Goal: Task Accomplishment & Management: Manage account settings

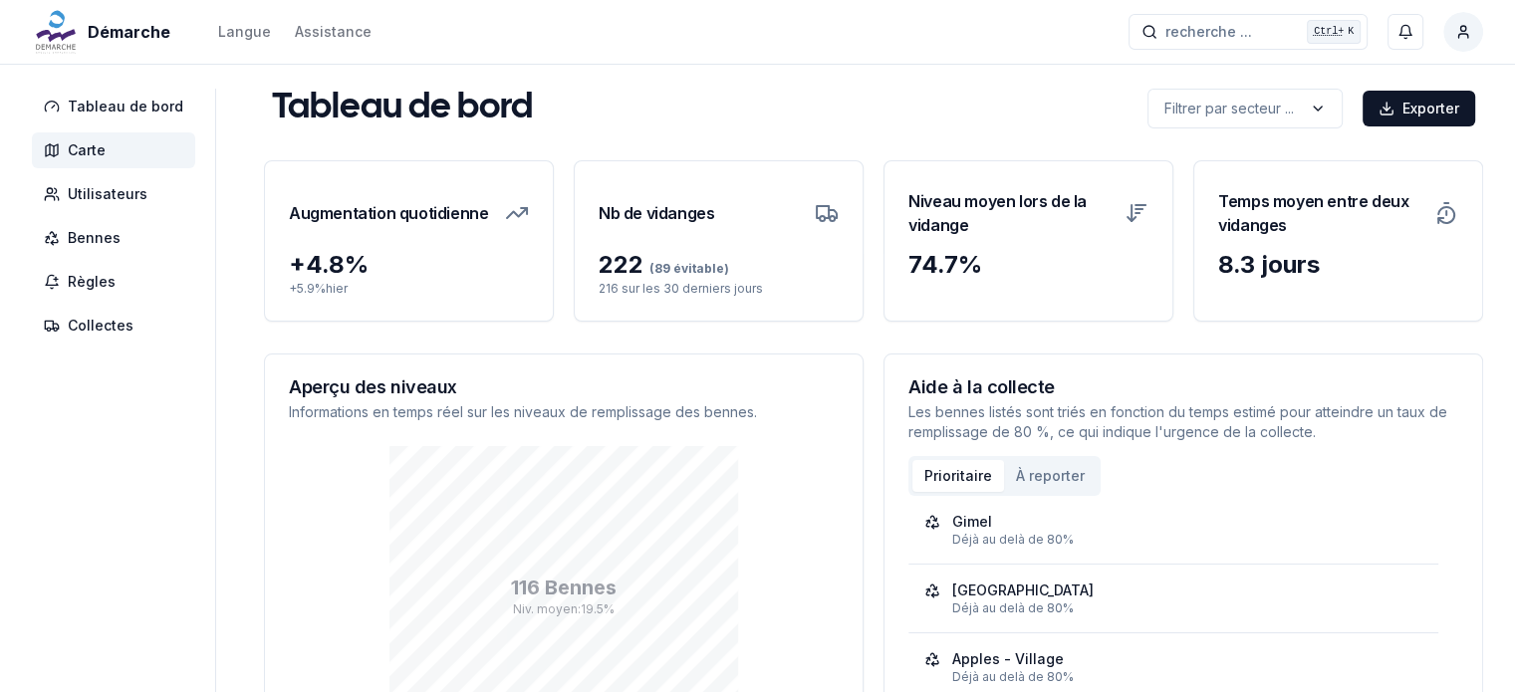
click at [98, 163] on span "Carte" at bounding box center [113, 150] width 163 height 36
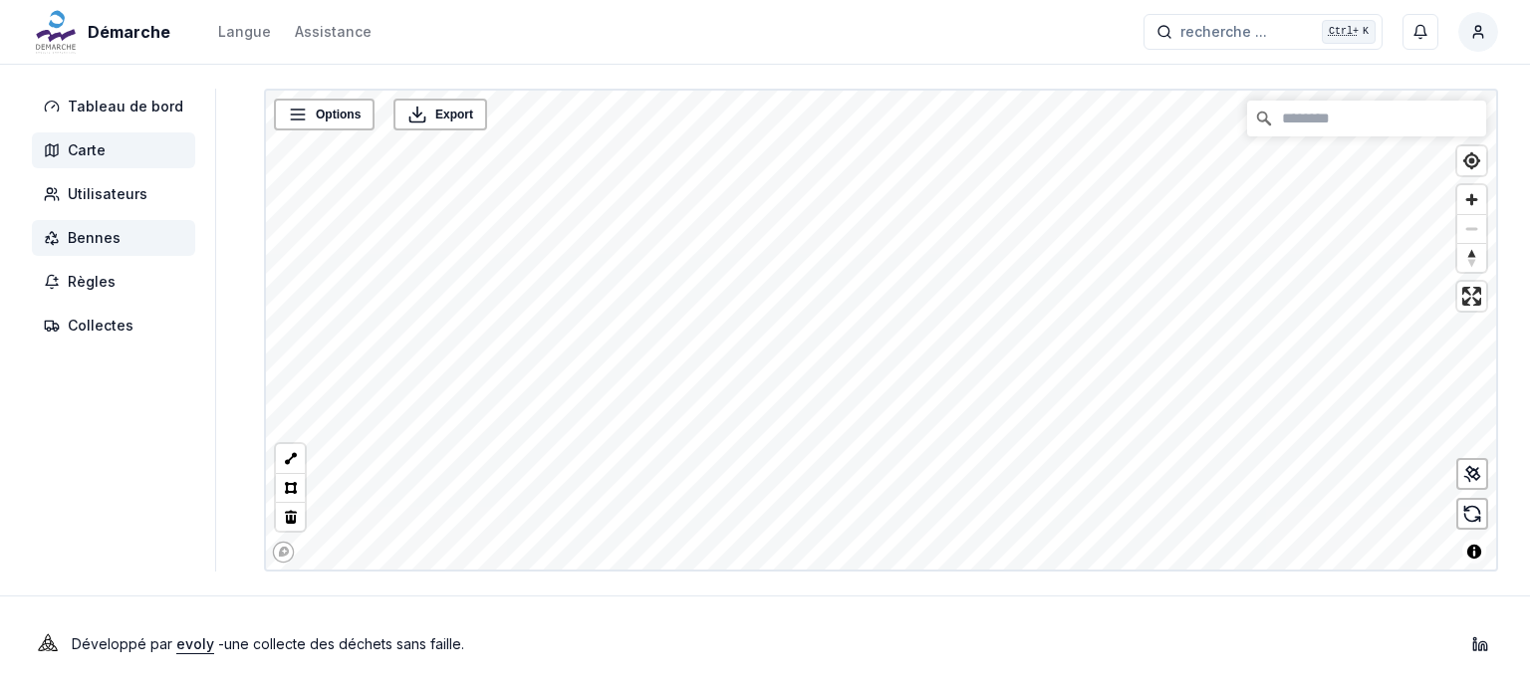
click at [90, 230] on span "Bennes" at bounding box center [94, 238] width 53 height 20
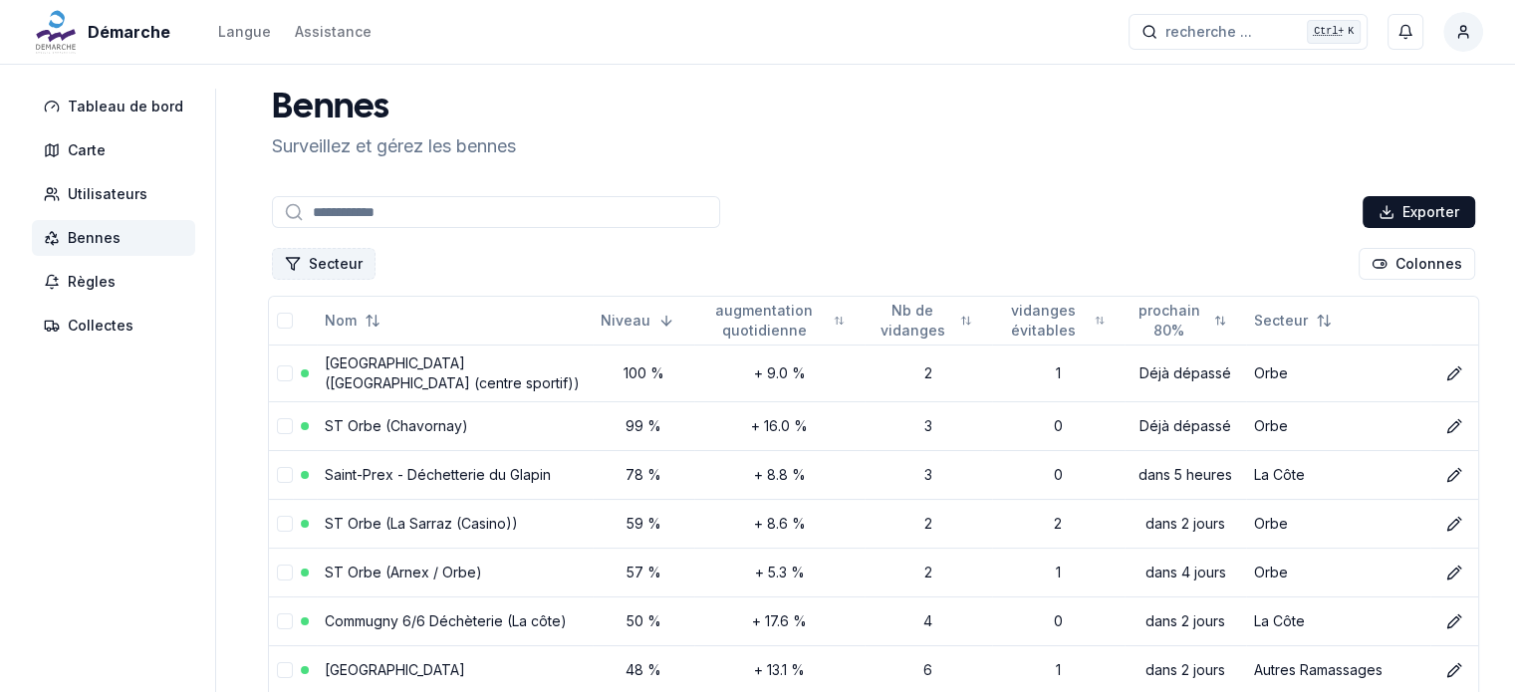
click at [343, 263] on button "Secteur" at bounding box center [324, 264] width 104 height 32
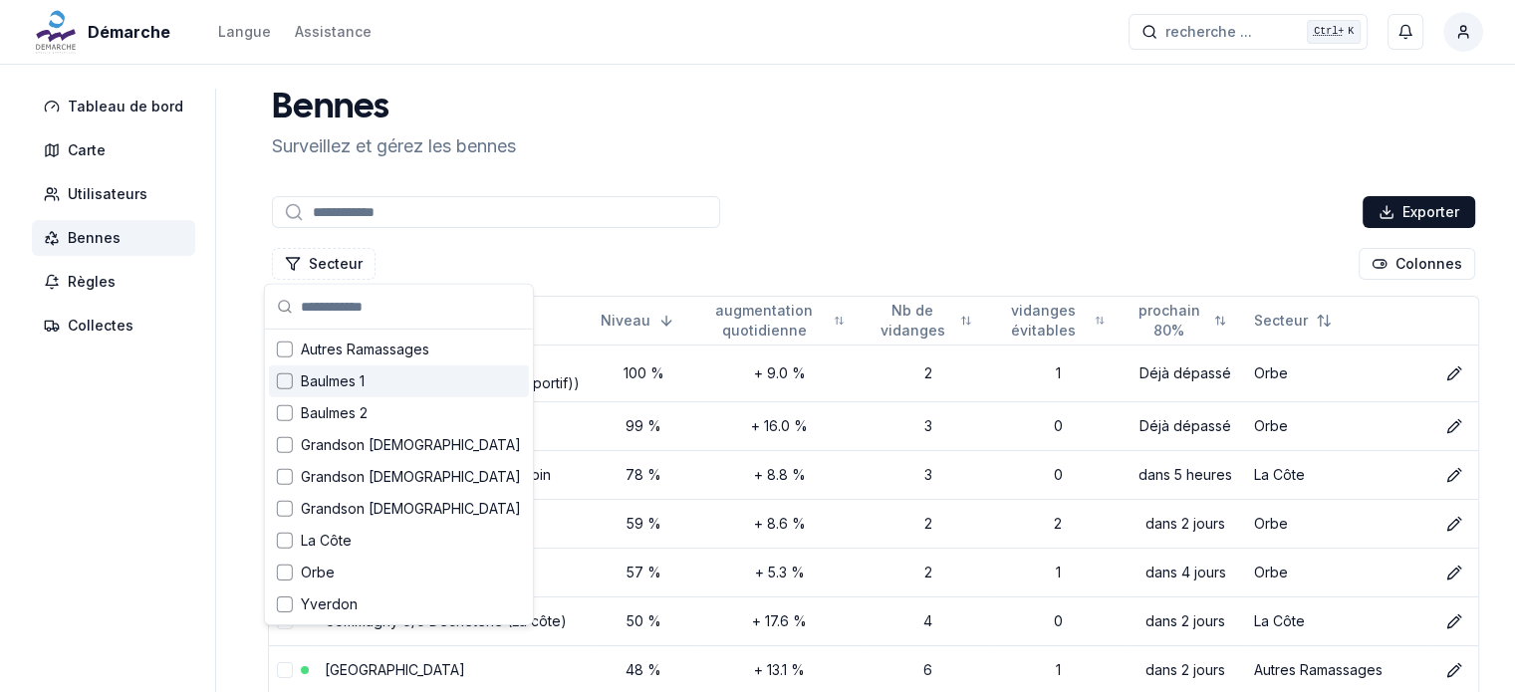
click at [327, 390] on span "Baulmes 1" at bounding box center [333, 382] width 64 height 20
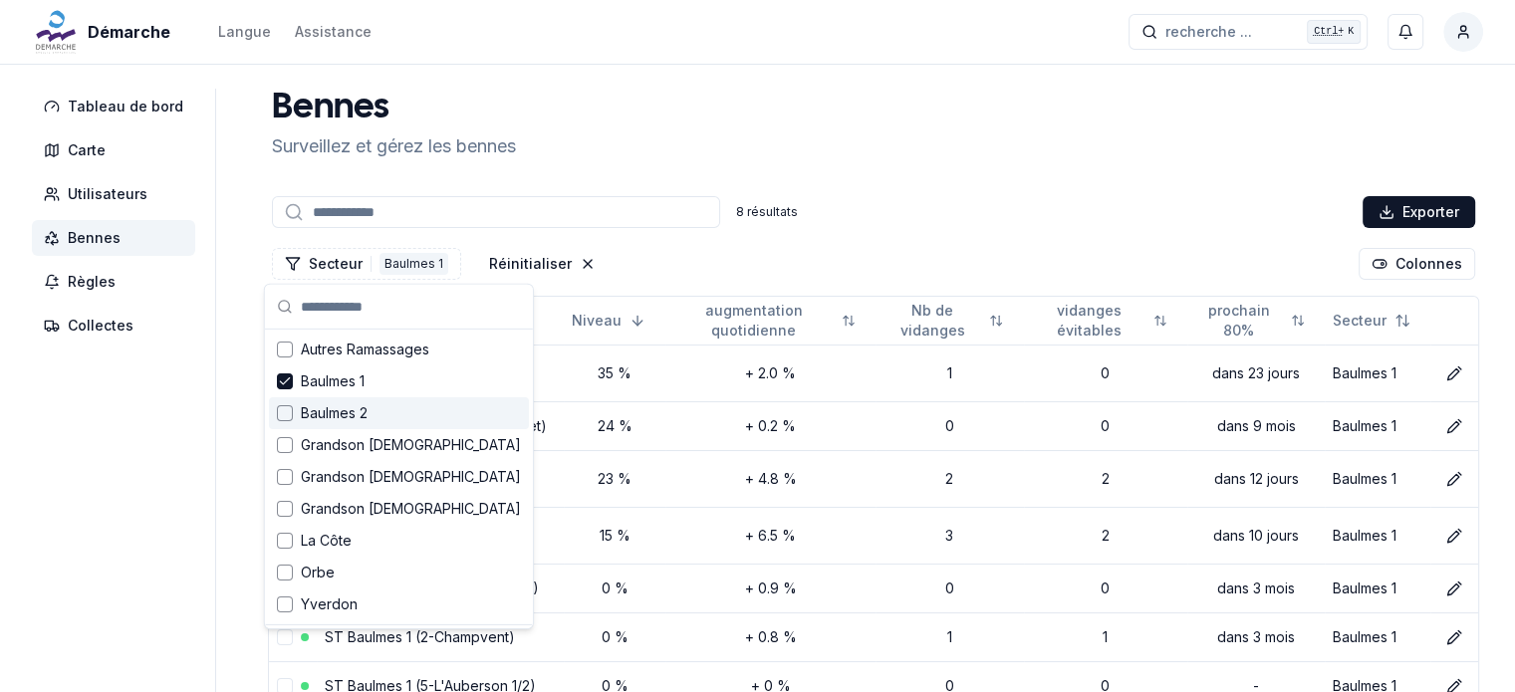
drag, startPoint x: 319, startPoint y: 409, endPoint x: 317, endPoint y: 435, distance: 26.0
click at [319, 410] on span "Baulmes 2" at bounding box center [334, 413] width 67 height 20
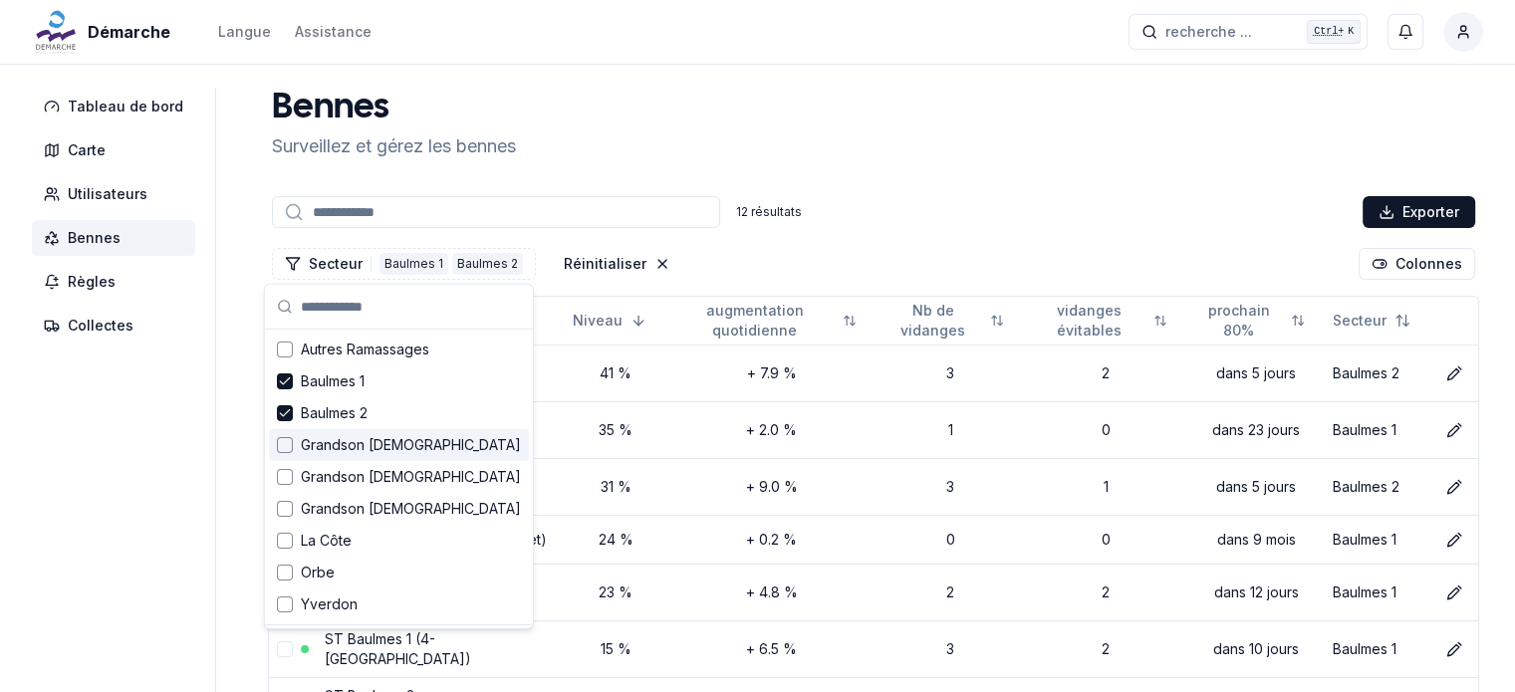
click at [315, 442] on span "Grandson 1" at bounding box center [411, 445] width 220 height 20
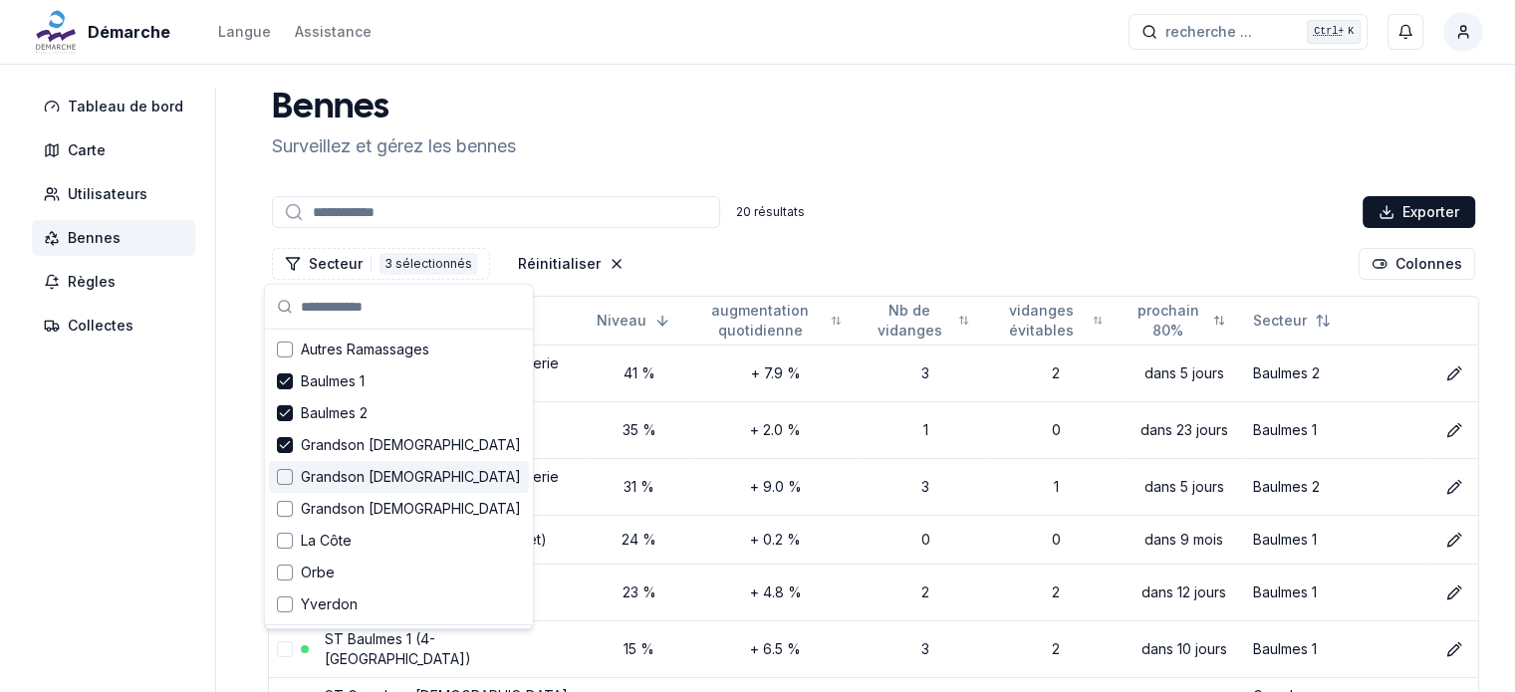
click at [313, 473] on span "Grandson 2" at bounding box center [411, 477] width 220 height 20
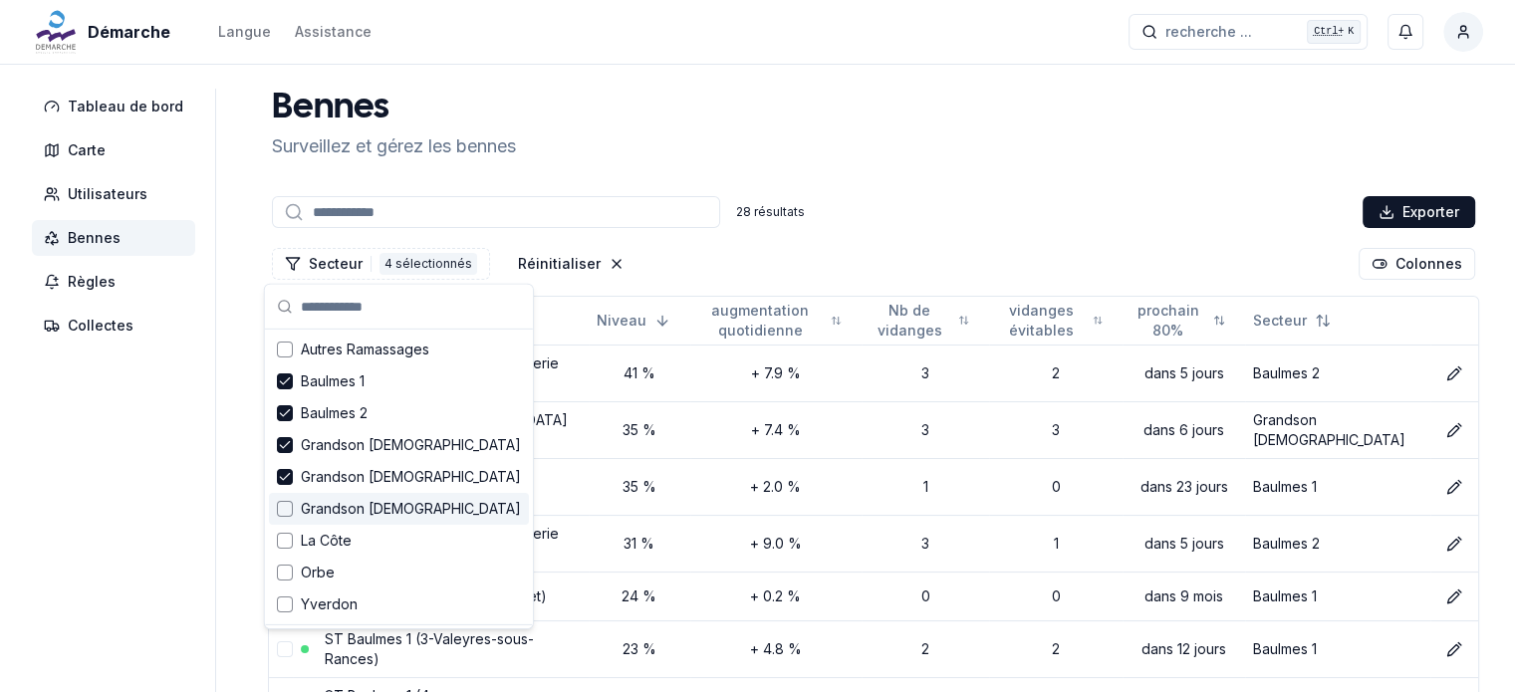
click at [314, 505] on span "Grandson 3" at bounding box center [411, 509] width 220 height 20
click at [319, 537] on span "La Côte" at bounding box center [326, 541] width 51 height 20
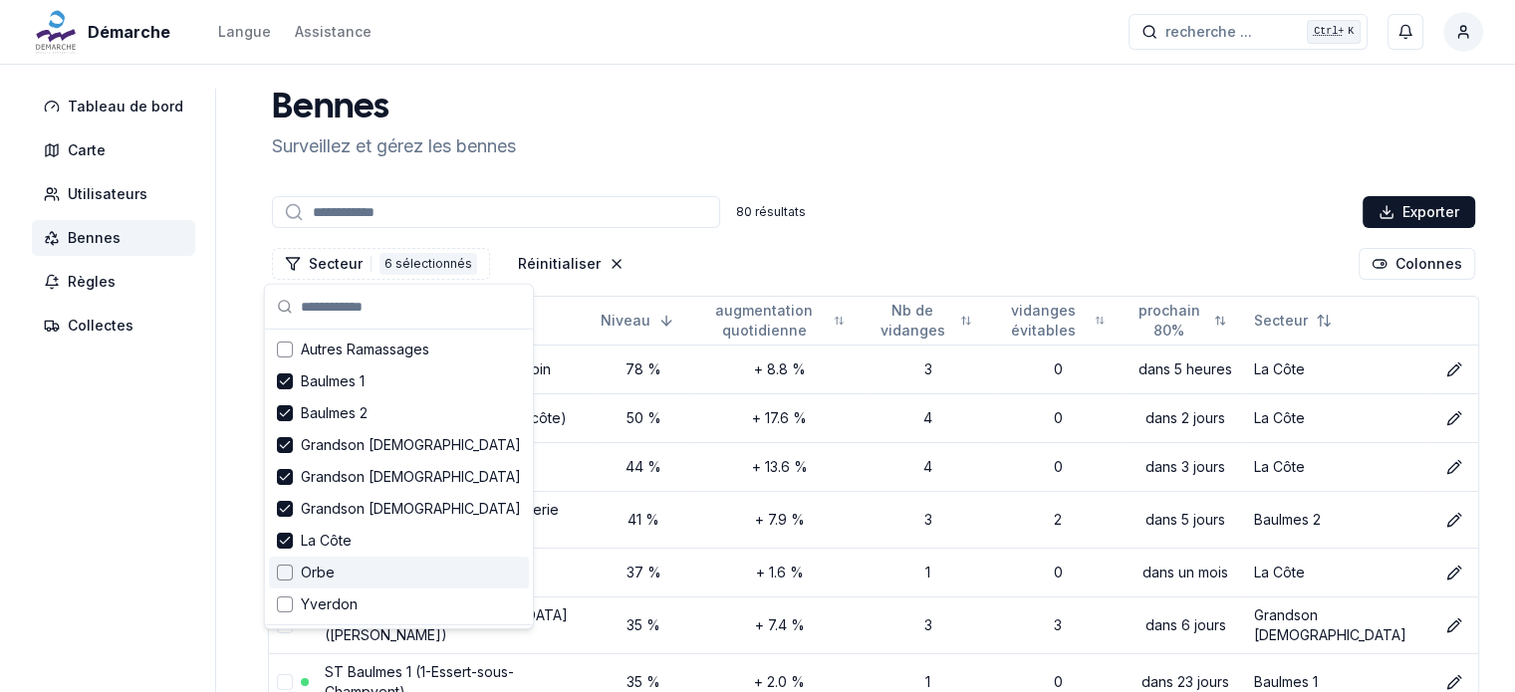
click at [315, 573] on span "Orbe" at bounding box center [318, 573] width 34 height 20
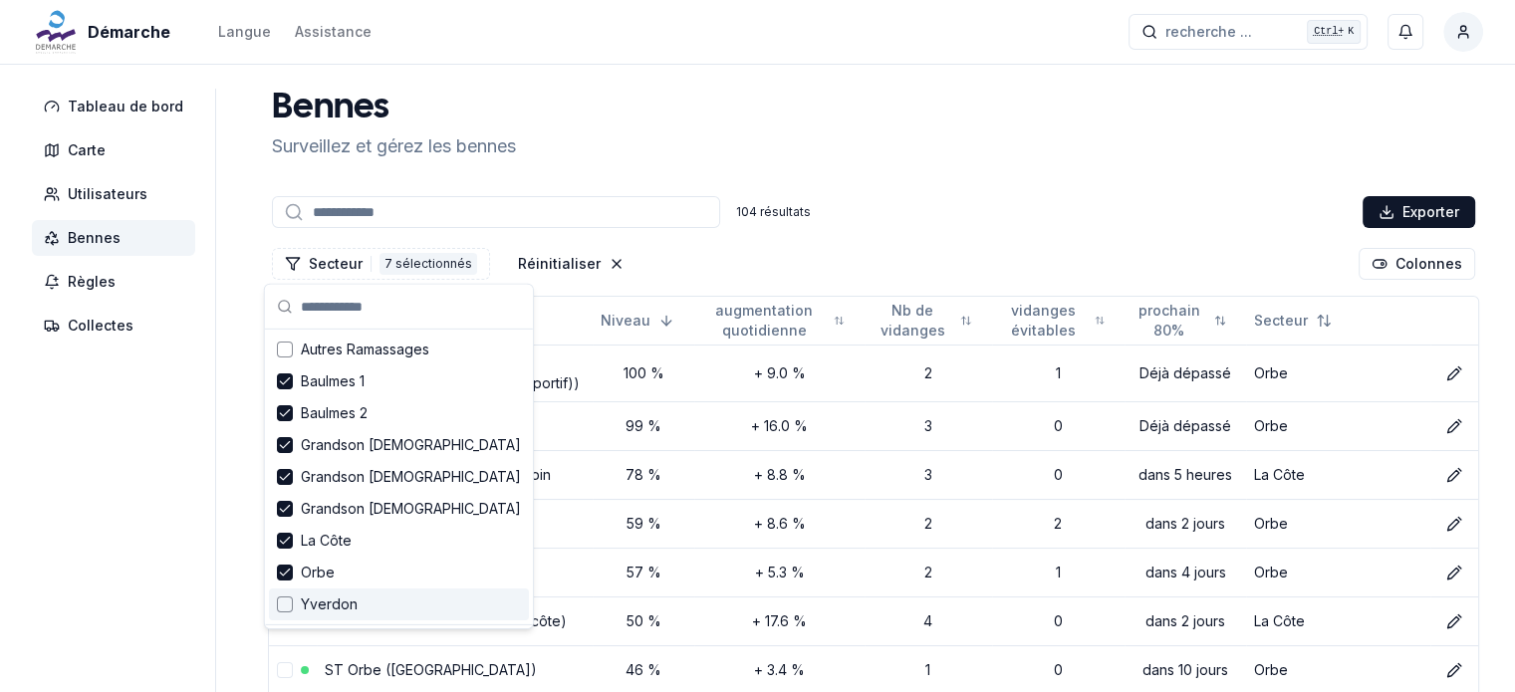
click at [319, 608] on span "Yverdon" at bounding box center [329, 605] width 57 height 20
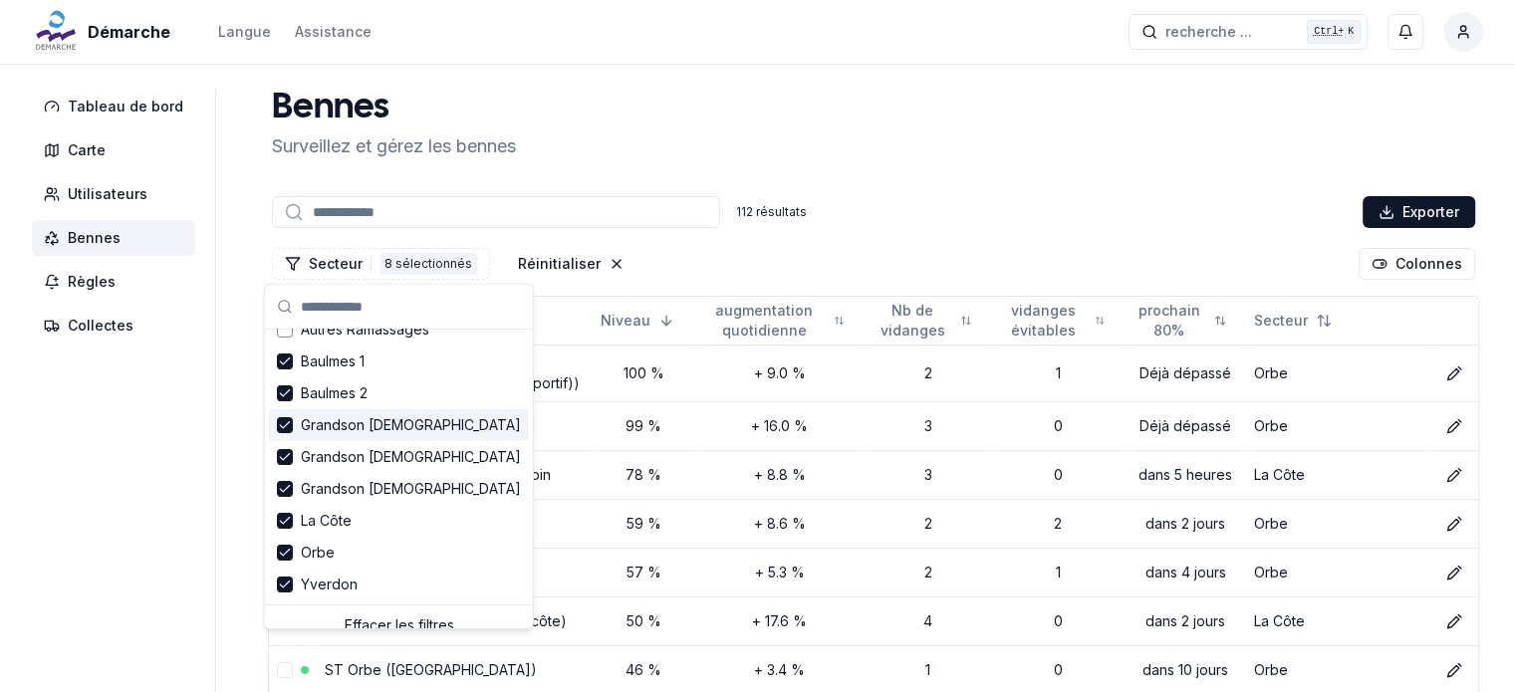
scroll to position [36, 0]
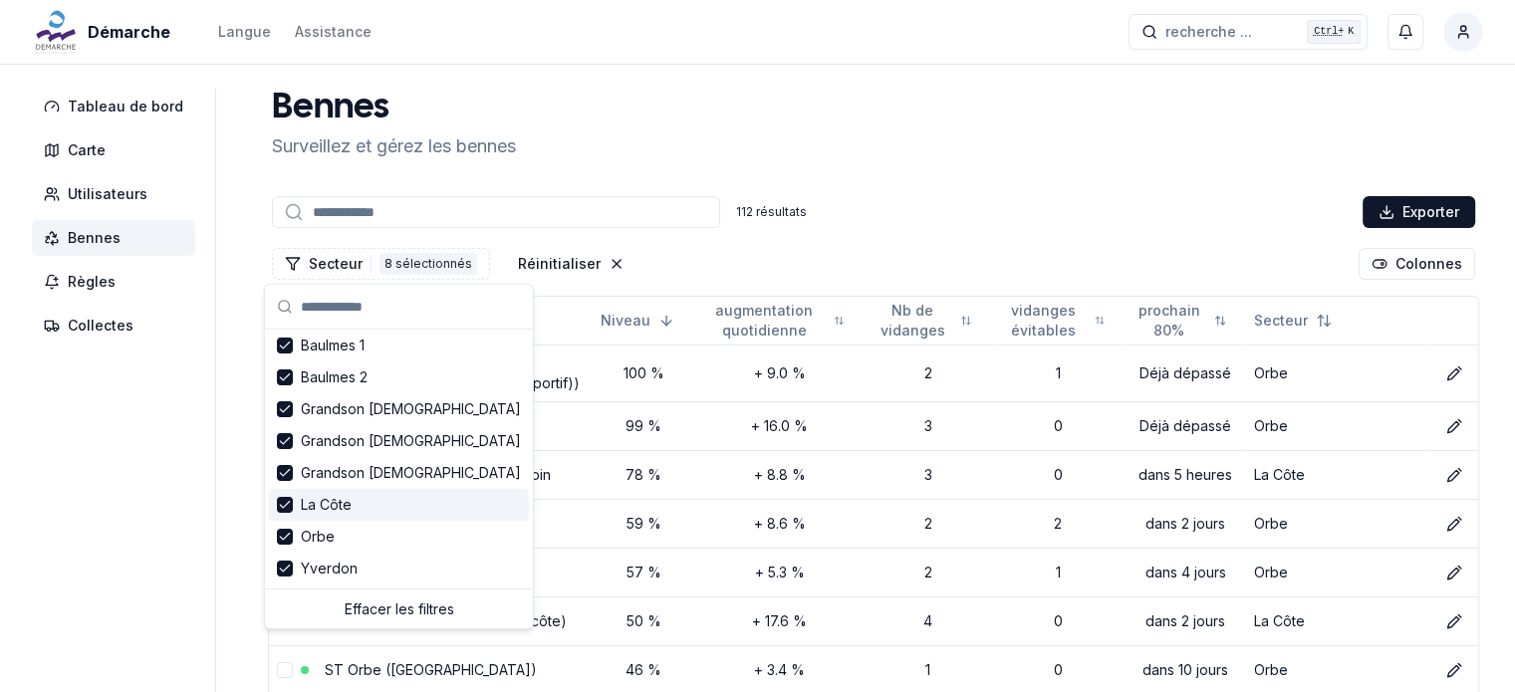
click at [317, 505] on span "La Côte" at bounding box center [326, 505] width 51 height 20
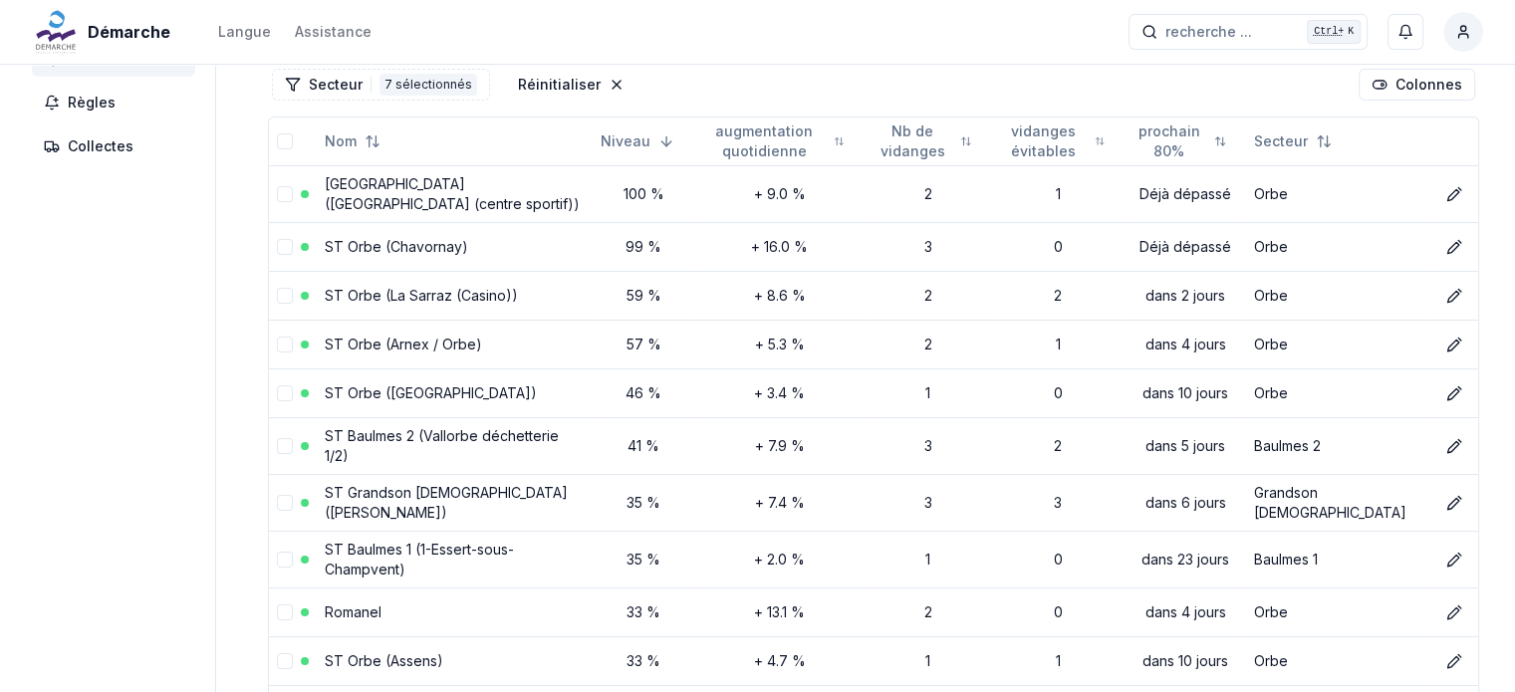
scroll to position [0, 0]
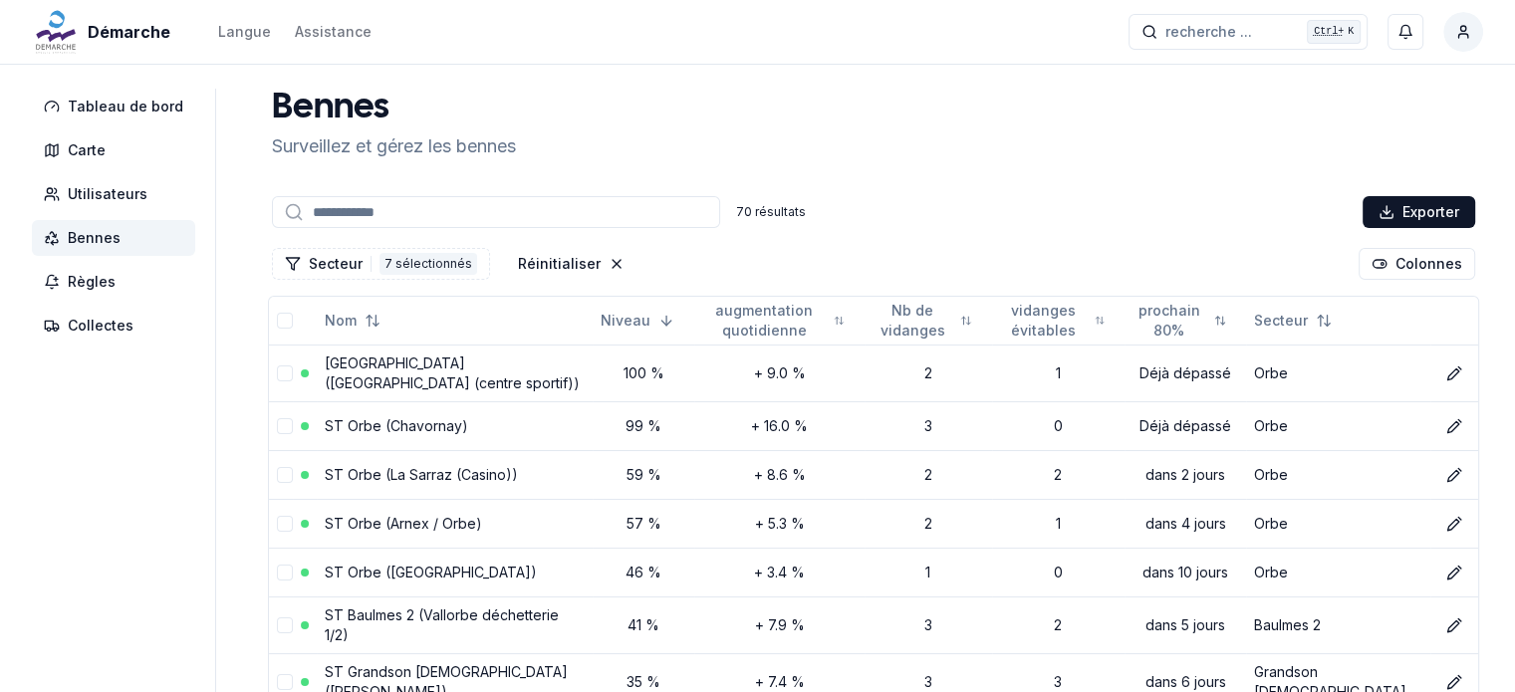
drag, startPoint x: 596, startPoint y: 262, endPoint x: 528, endPoint y: 236, distance: 72.5
click at [609, 262] on icon "Réinitialiser les filtres" at bounding box center [617, 264] width 16 height 16
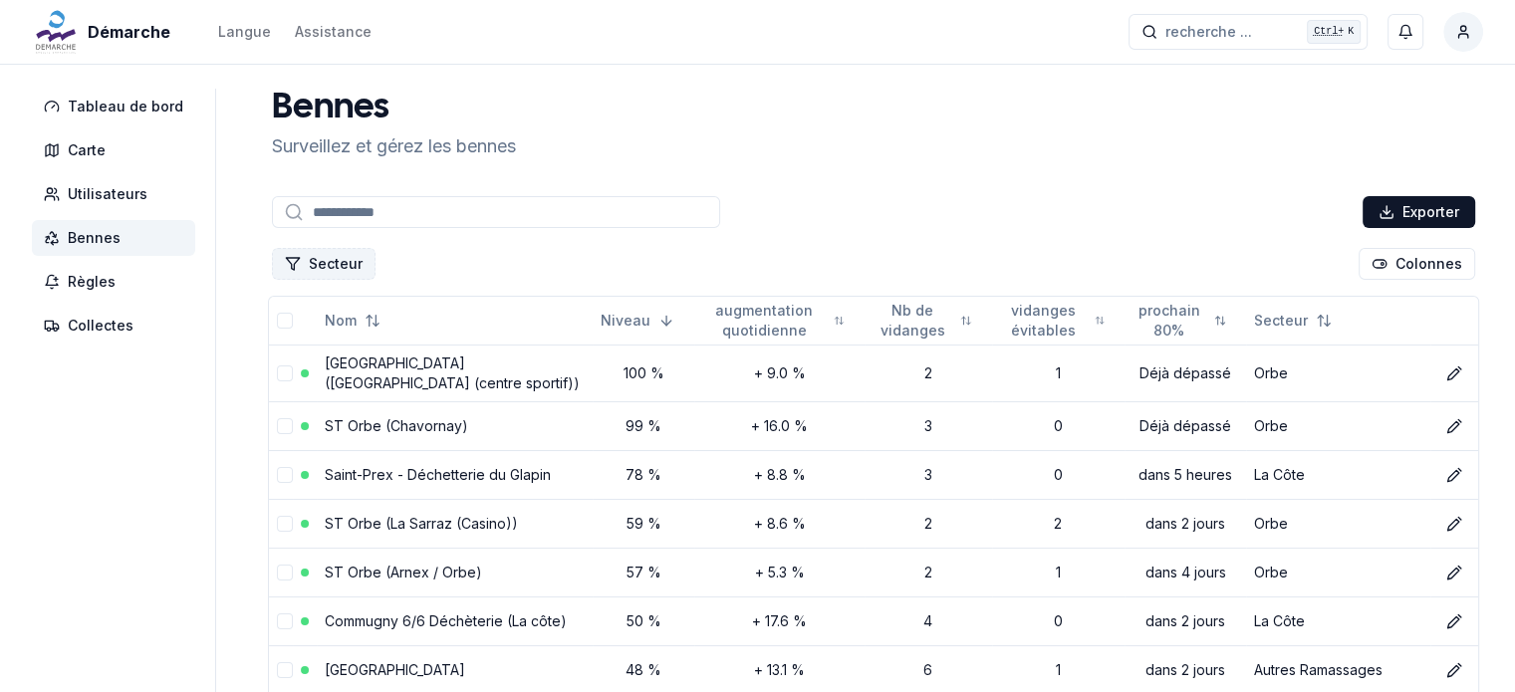
click at [332, 260] on button "Secteur" at bounding box center [324, 264] width 104 height 32
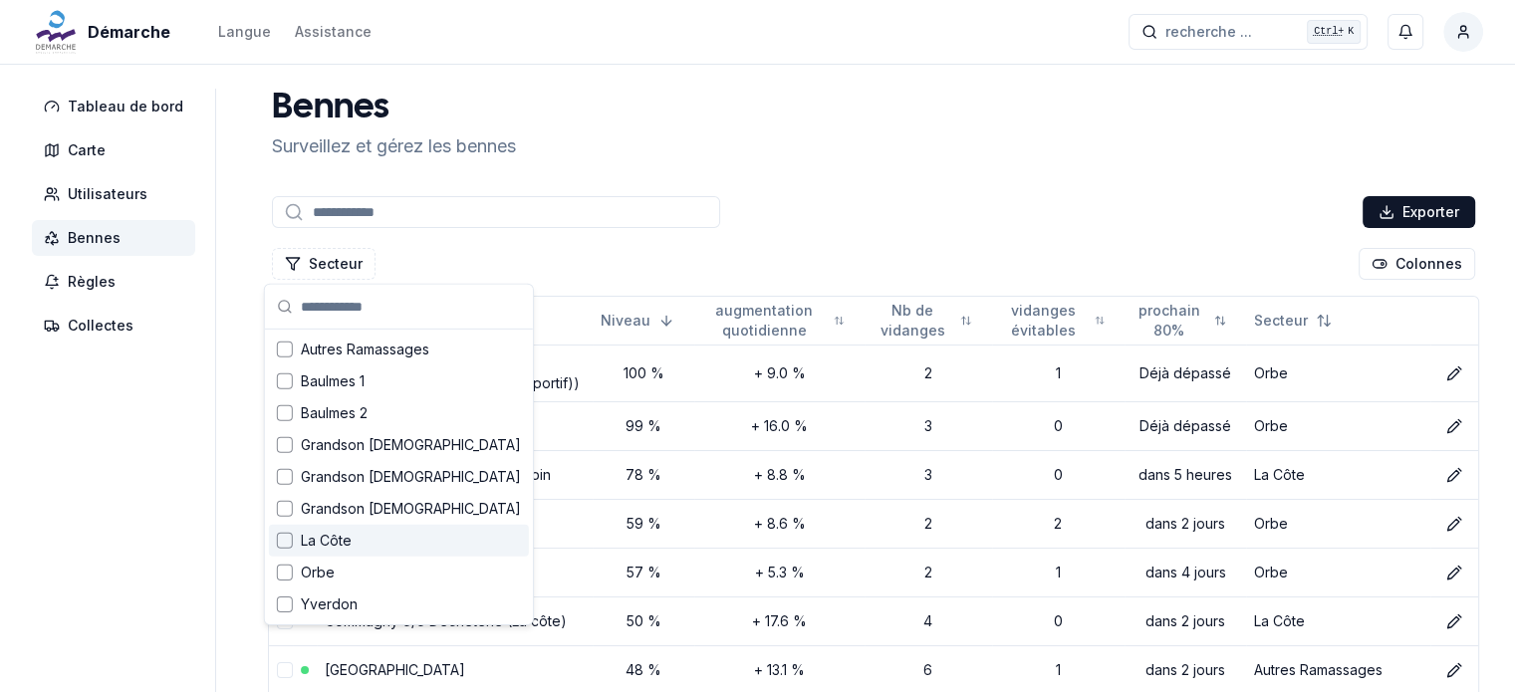
click at [312, 537] on span "La Côte" at bounding box center [326, 541] width 51 height 20
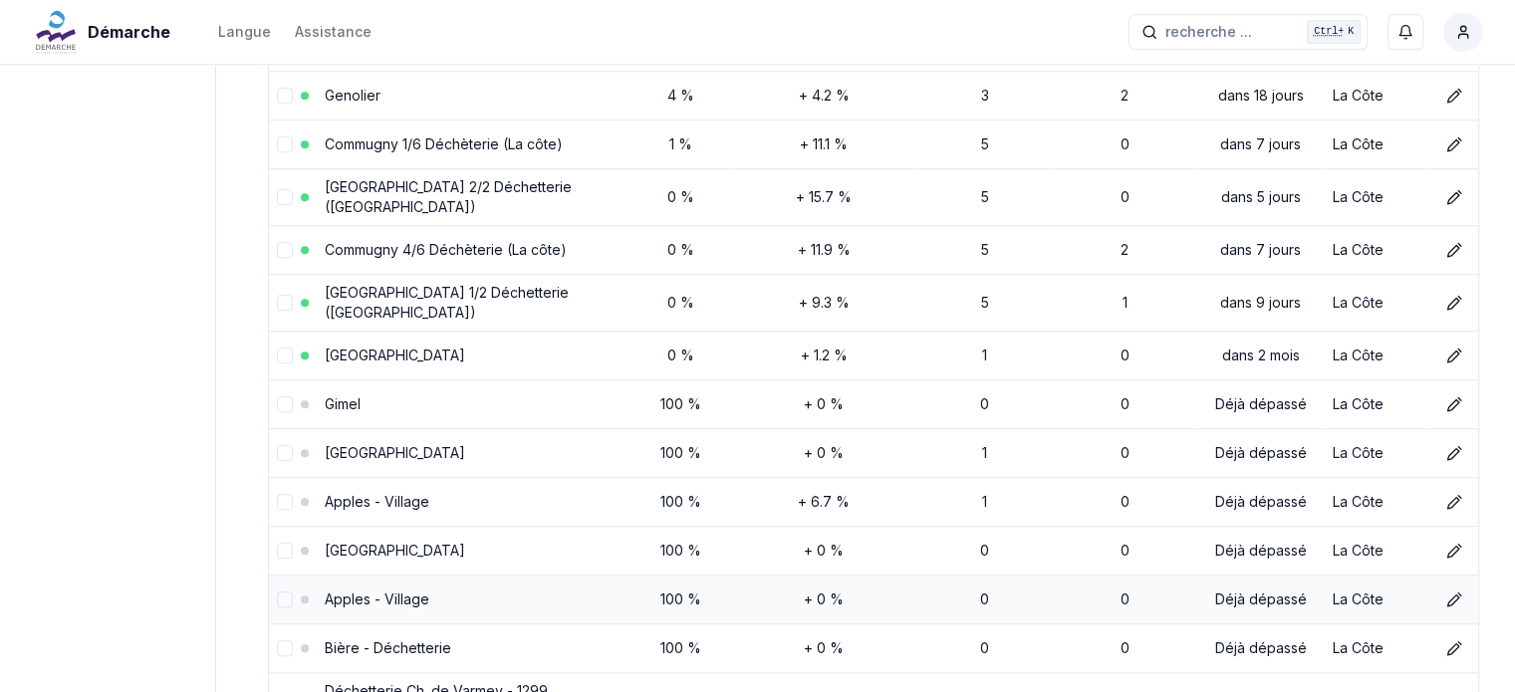
scroll to position [1096, 0]
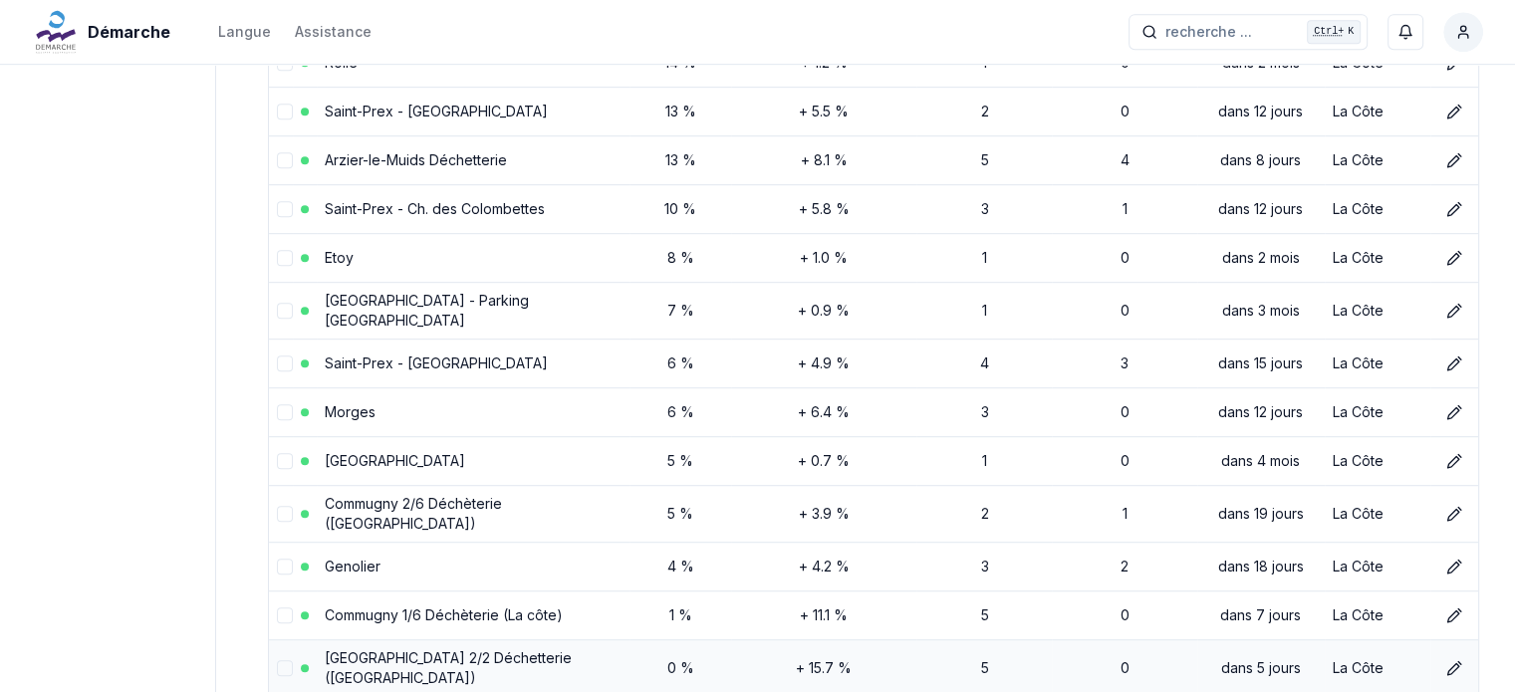
click at [494, 650] on link "Crans-près-Céligny 2/2 Déchetterie (La côte)" at bounding box center [448, 668] width 247 height 37
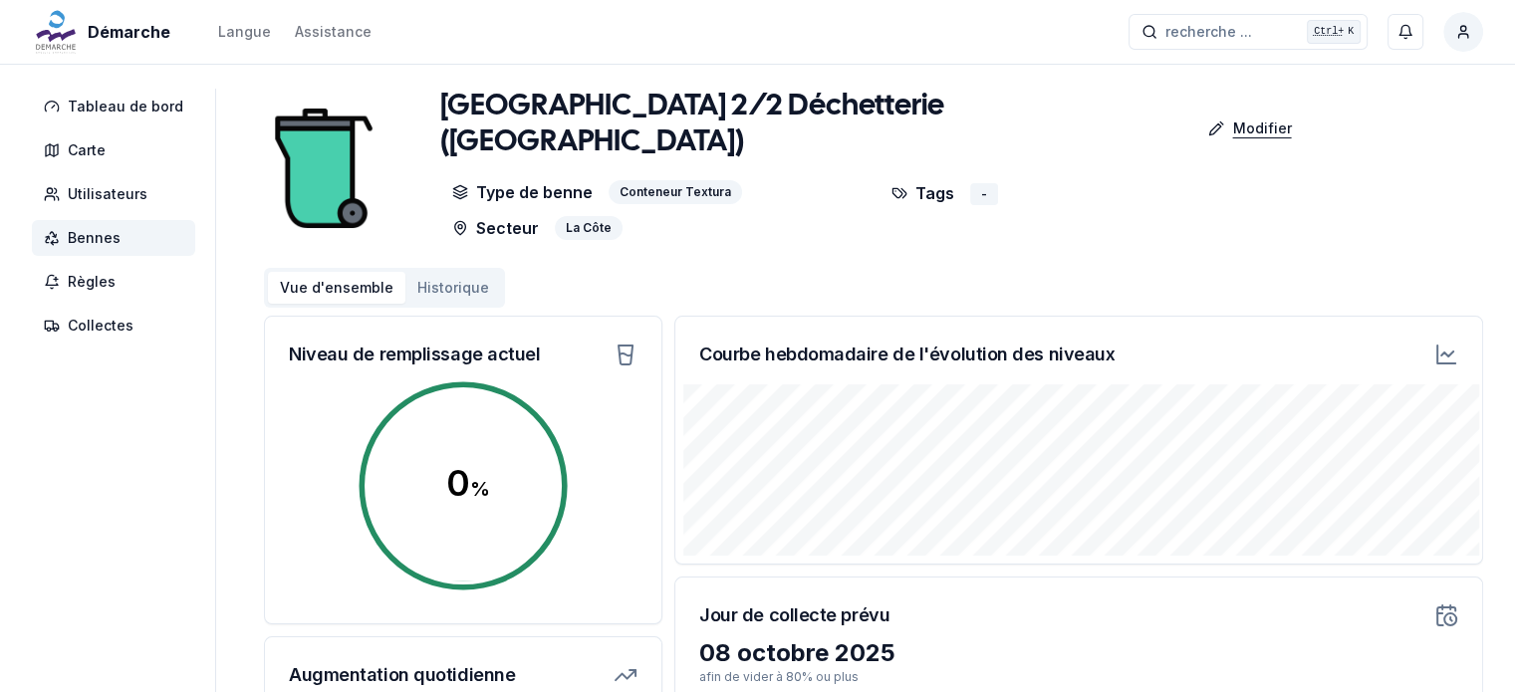
click at [1232, 119] on p "Modifier" at bounding box center [1261, 129] width 59 height 20
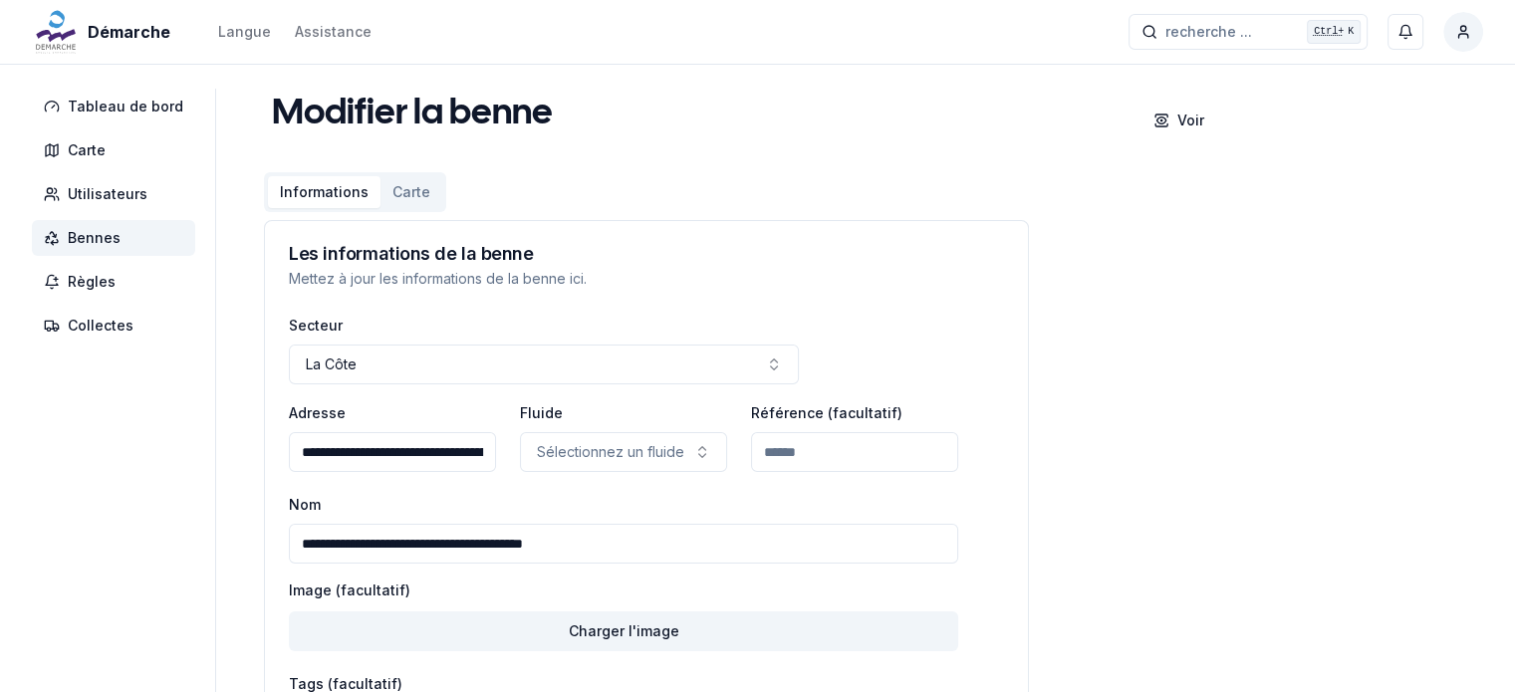
drag, startPoint x: 675, startPoint y: 547, endPoint x: 140, endPoint y: 541, distance: 535.0
click at [140, 541] on div "**********" at bounding box center [757, 476] width 1515 height 775
click at [80, 238] on span "Bennes" at bounding box center [94, 238] width 53 height 20
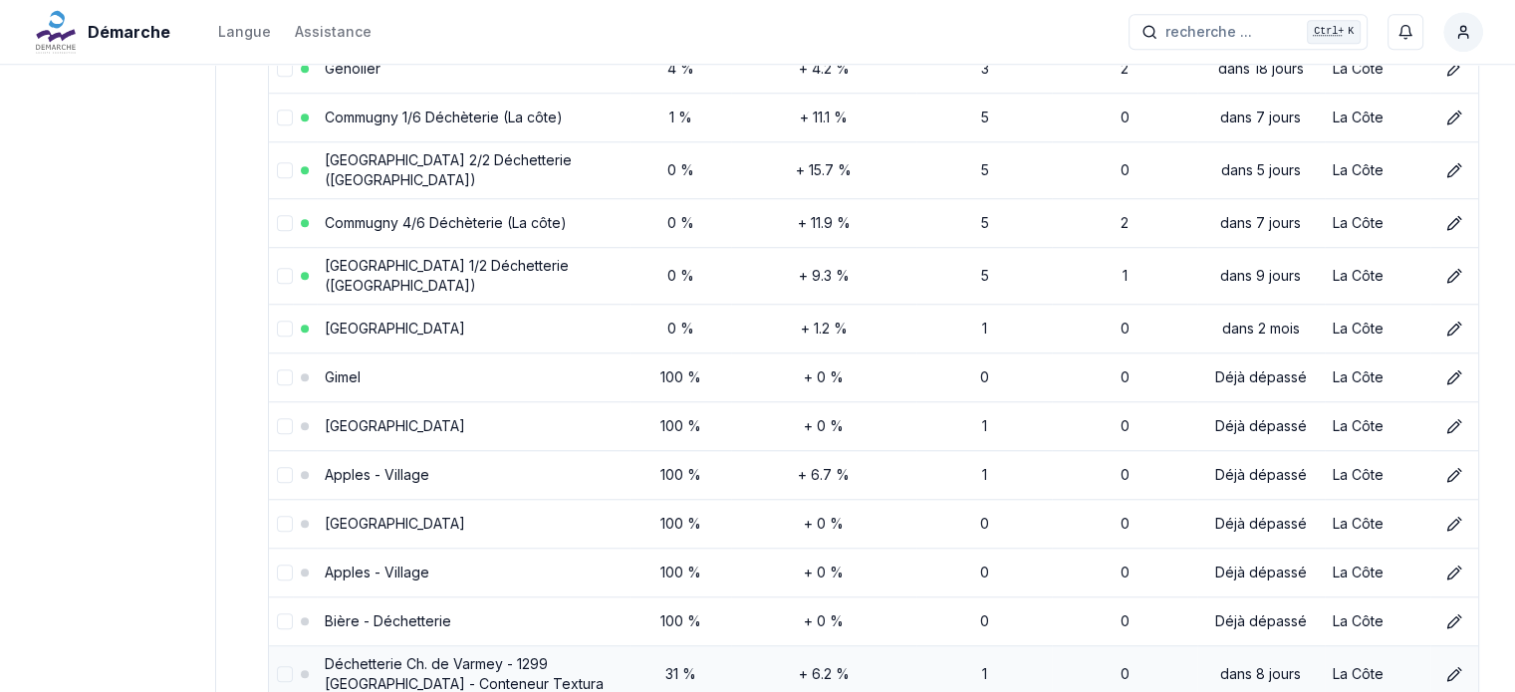
scroll to position [1874, 0]
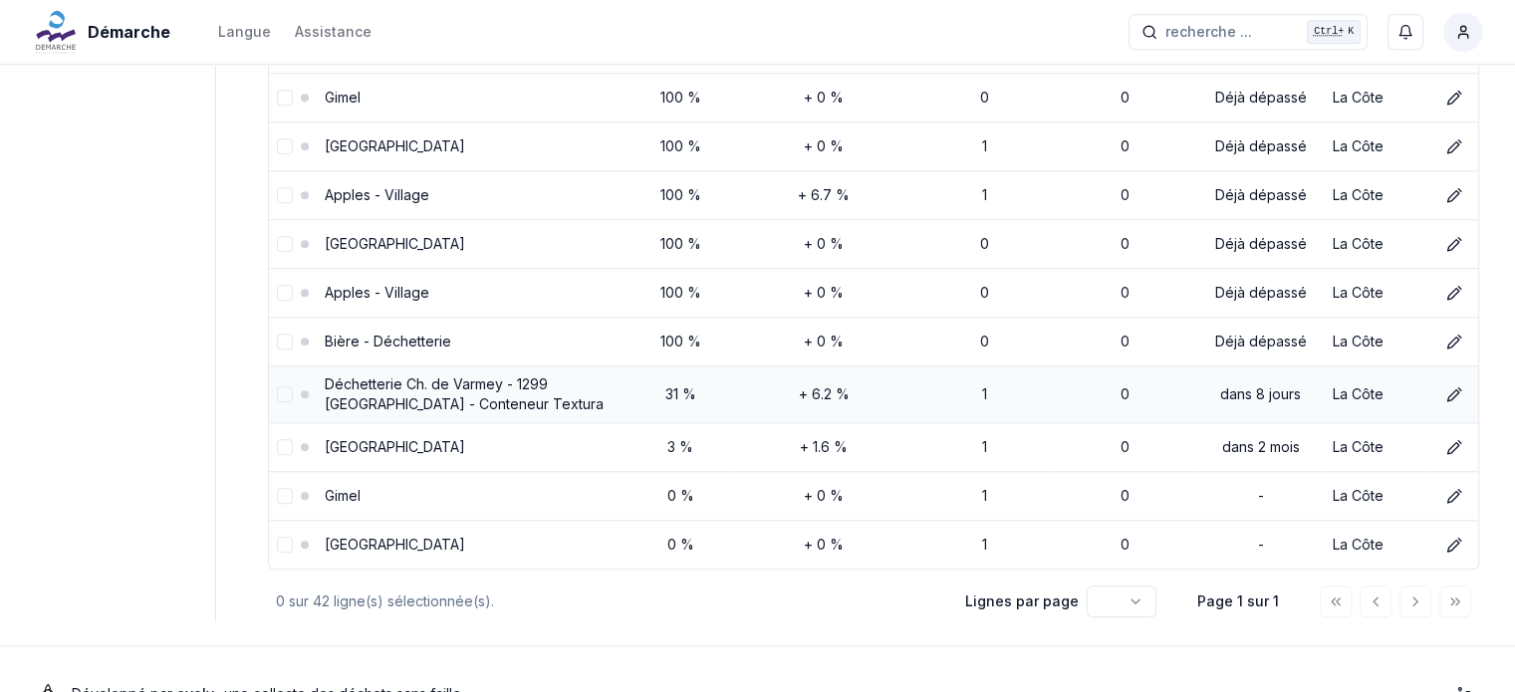
click at [437, 376] on link "Déchetterie Ch. de Varmey - 1299 Crans-près-Céligny - Conteneur Textura" at bounding box center [464, 394] width 279 height 37
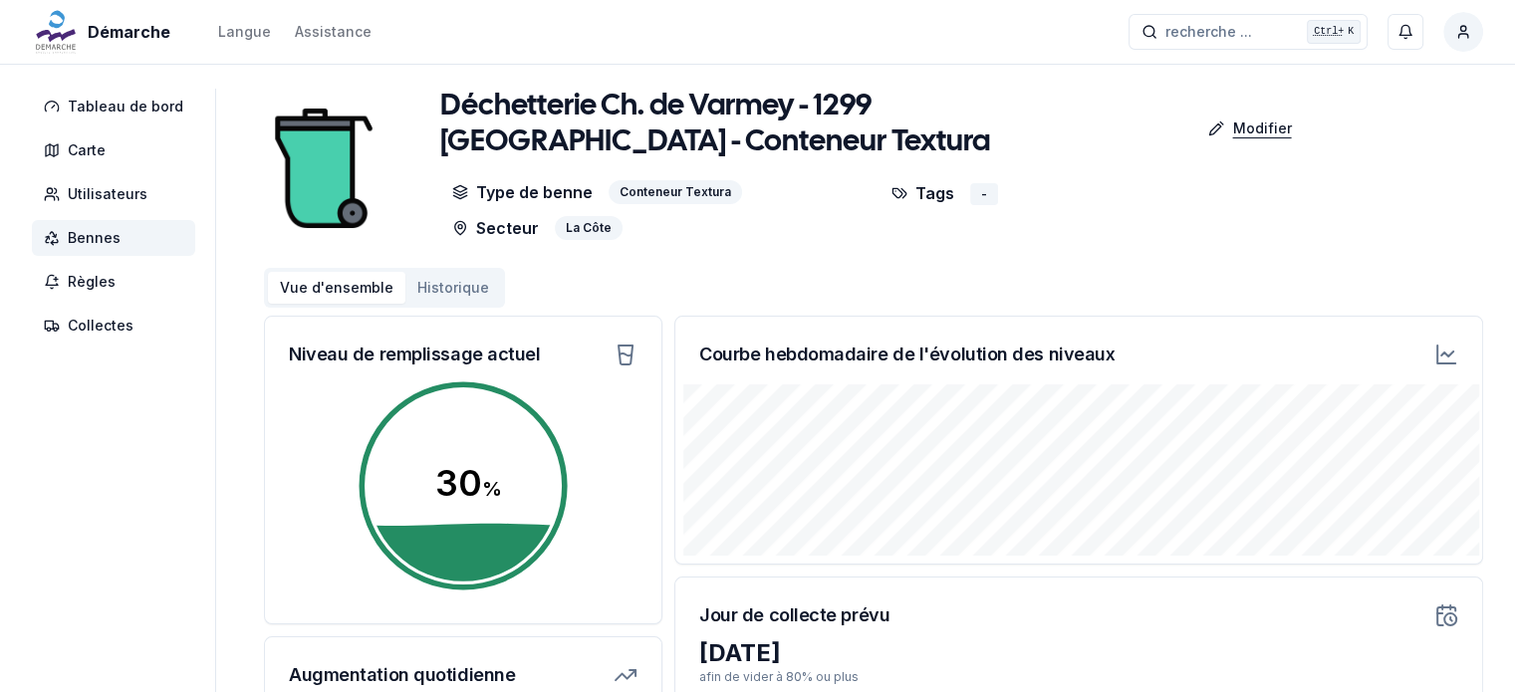
click at [1241, 130] on p "Modifier" at bounding box center [1261, 129] width 59 height 20
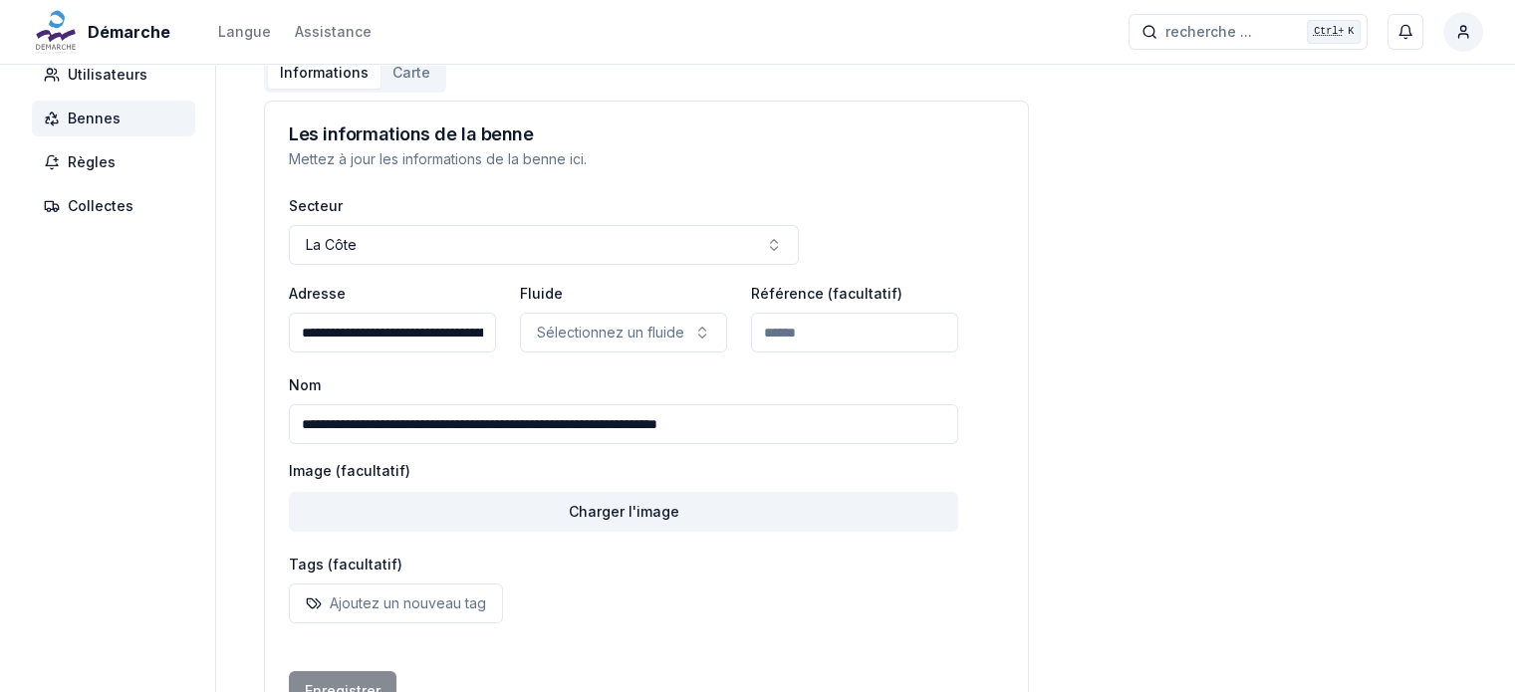
scroll to position [199, 0]
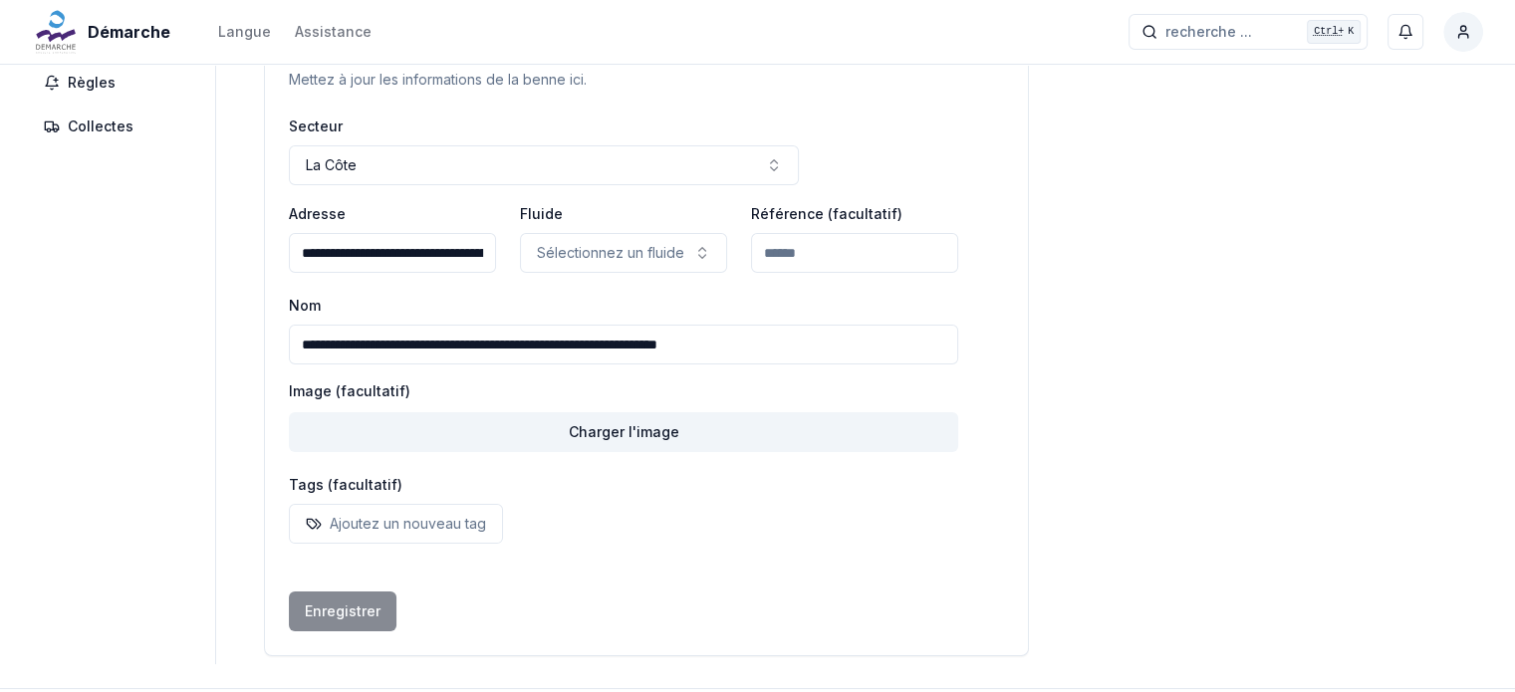
drag, startPoint x: 852, startPoint y: 344, endPoint x: 0, endPoint y: 344, distance: 851.7
click at [0, 344] on div "**********" at bounding box center [757, 276] width 1515 height 775
paste input
click at [432, 346] on input "**********" at bounding box center [623, 345] width 669 height 40
type input "**********"
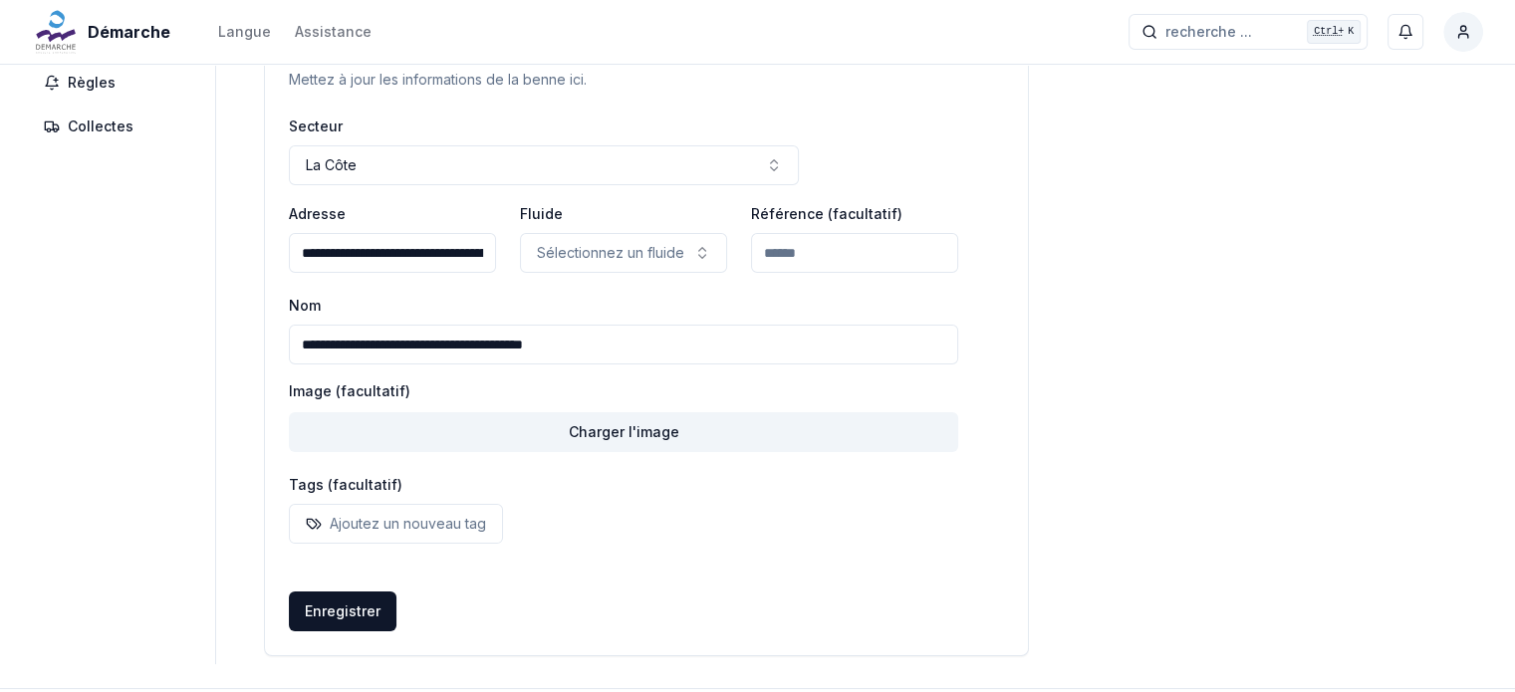
click at [1192, 378] on div "**********" at bounding box center [873, 276] width 1219 height 775
click at [337, 609] on button "Enregistrer" at bounding box center [343, 612] width 108 height 40
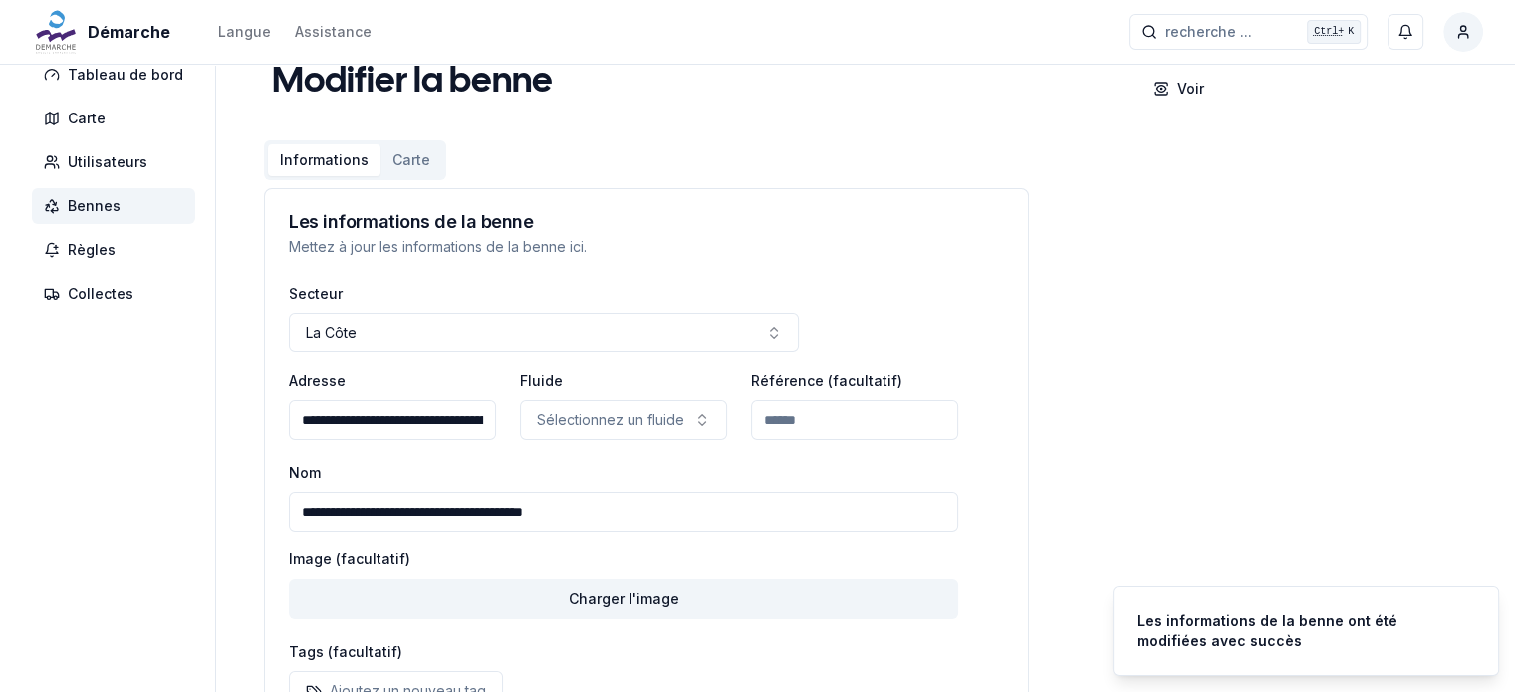
scroll to position [0, 0]
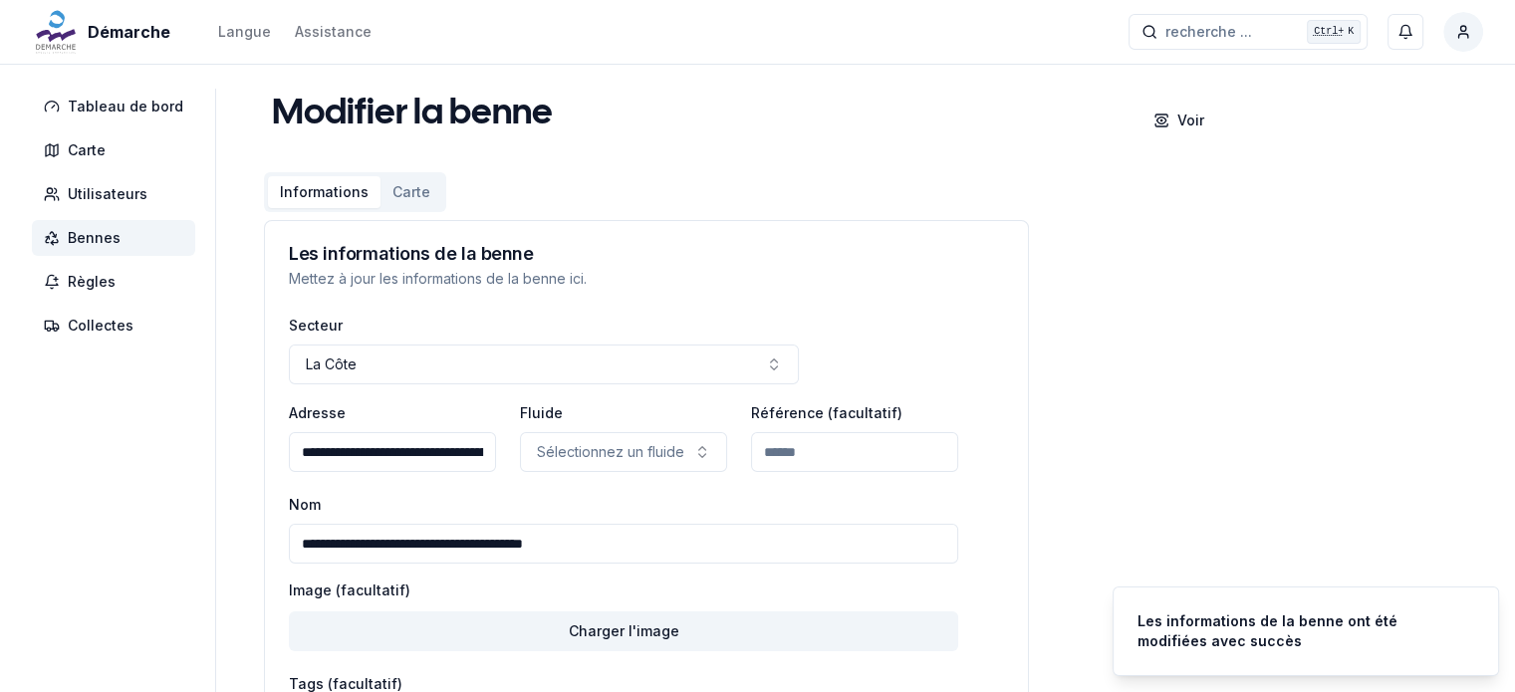
click at [75, 228] on span "Bennes" at bounding box center [94, 238] width 53 height 20
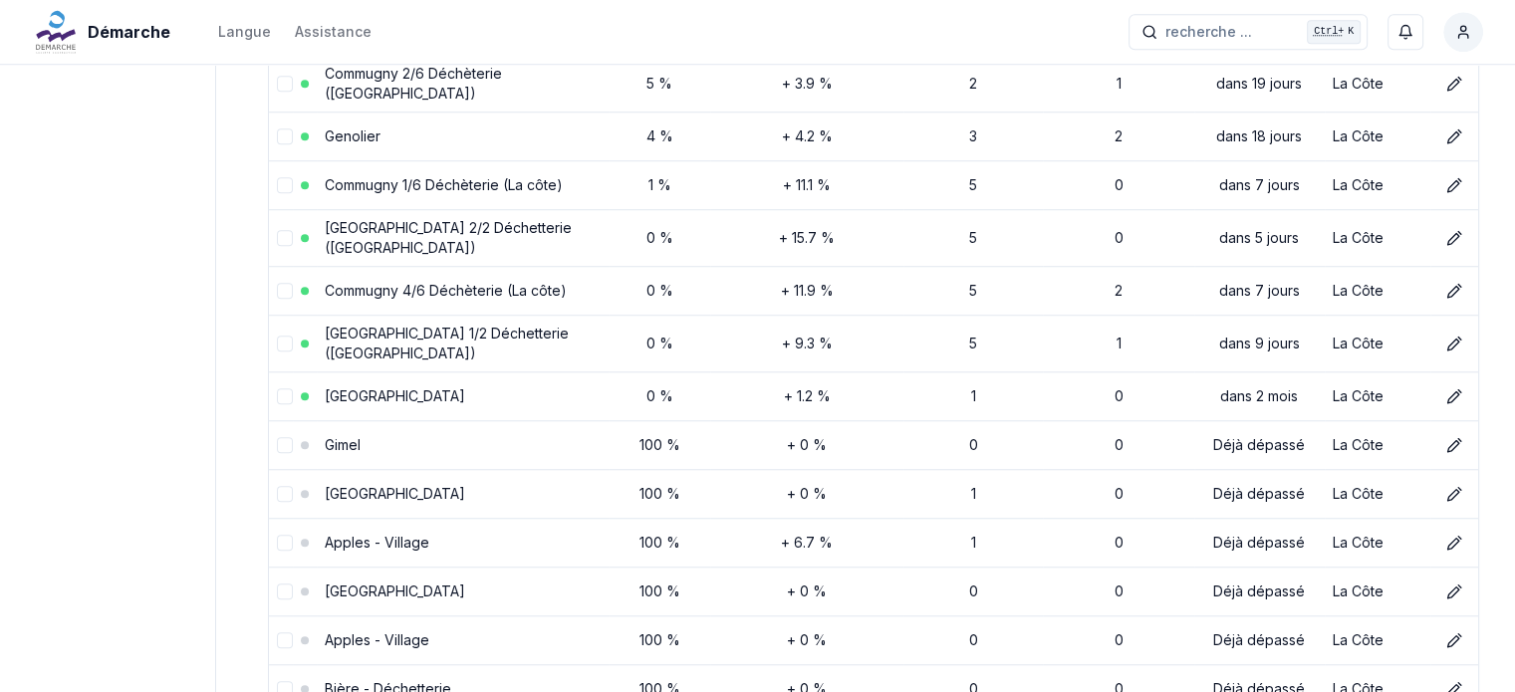
scroll to position [1890, 0]
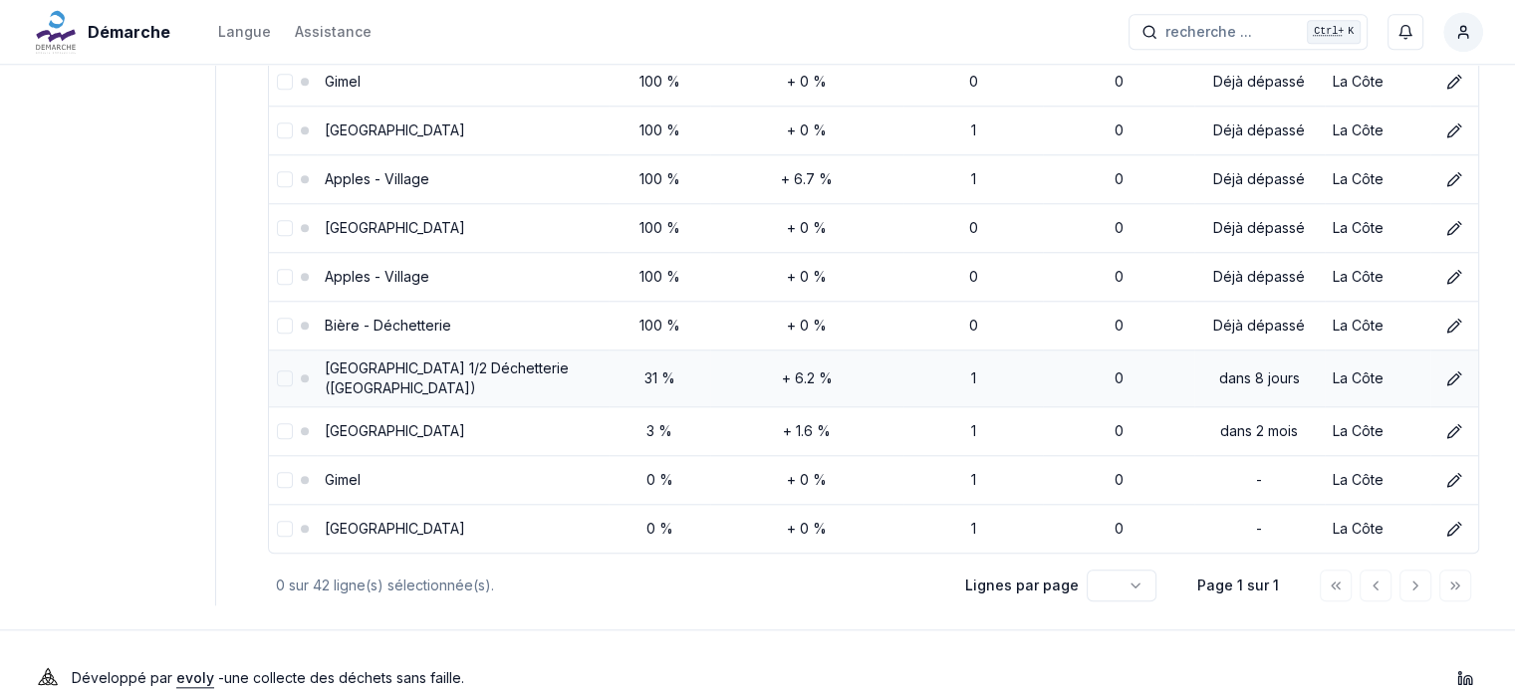
click at [457, 360] on link "Crans-près-Céligny 1/2 Déchetterie (La côte)" at bounding box center [447, 378] width 244 height 37
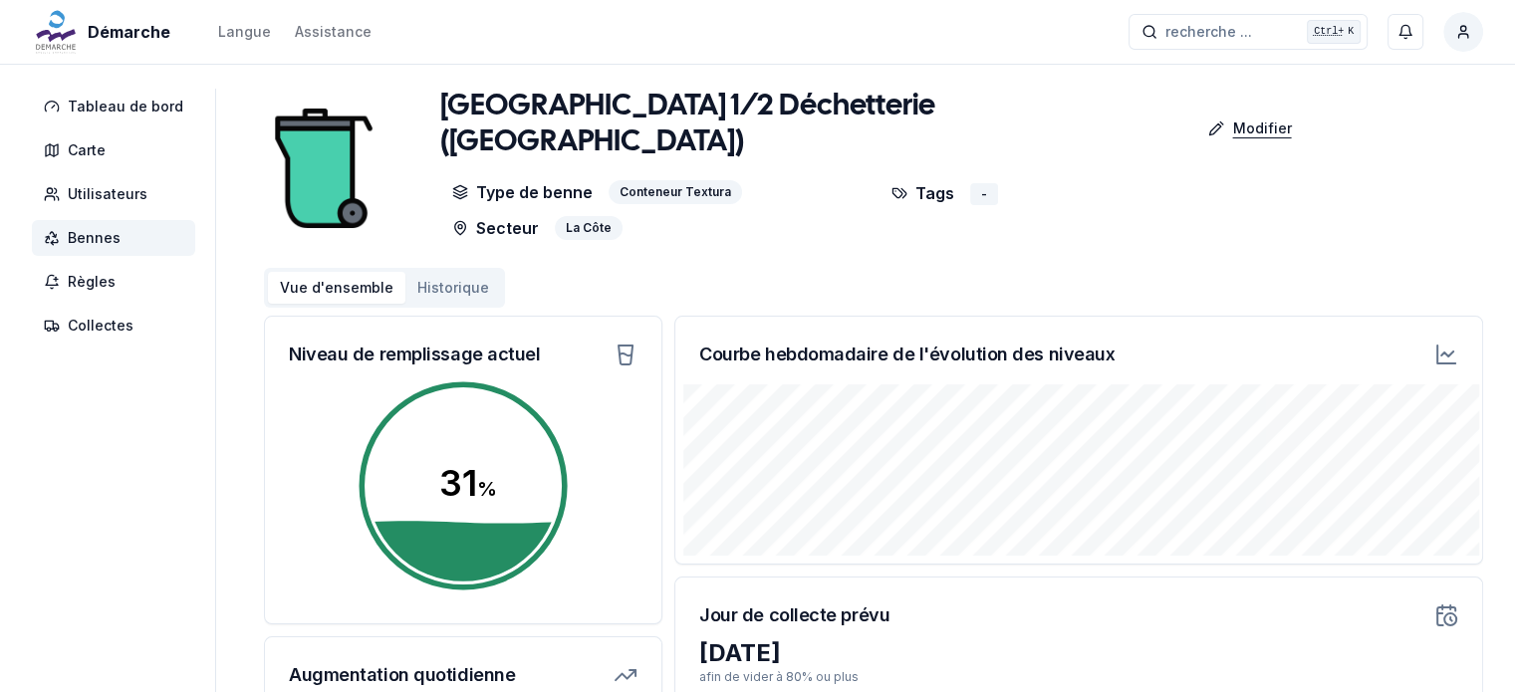
click at [1232, 119] on p "Modifier" at bounding box center [1261, 129] width 59 height 20
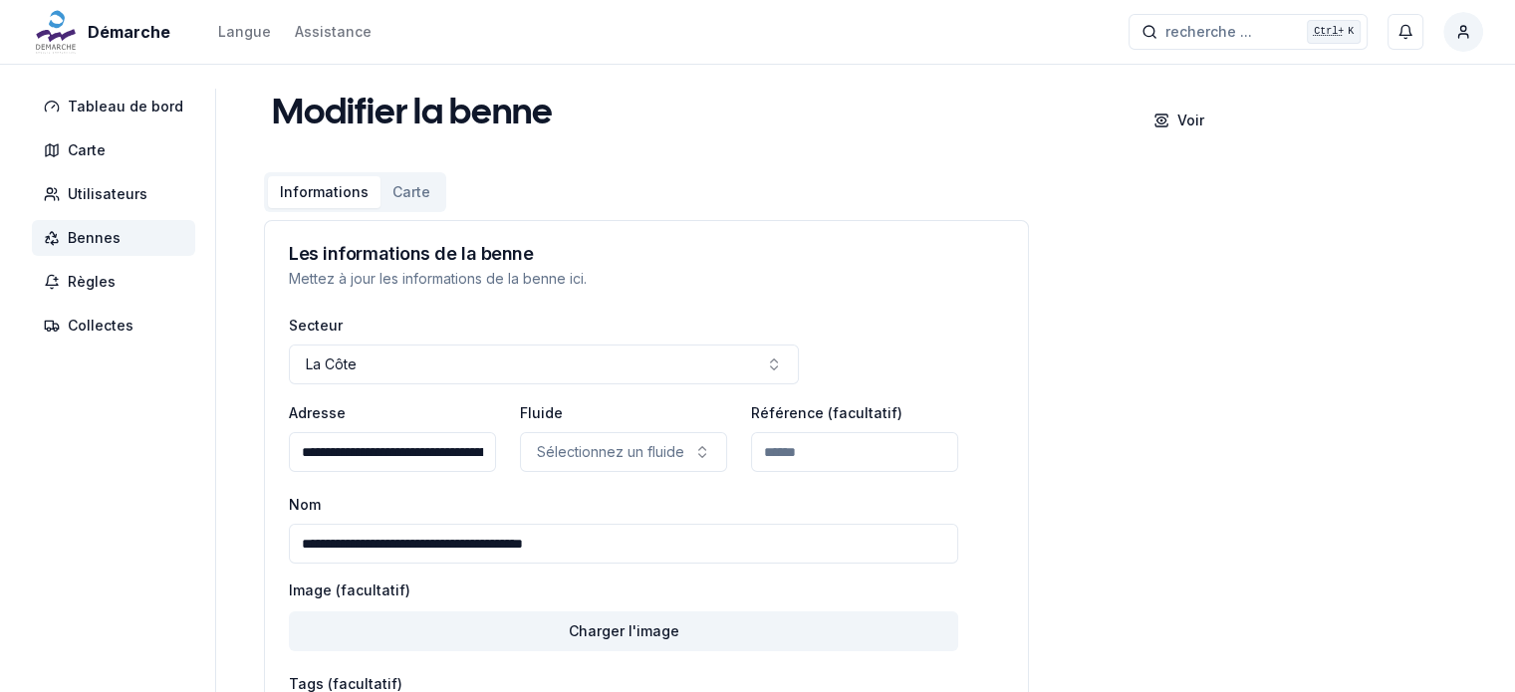
click at [435, 545] on input "**********" at bounding box center [623, 544] width 669 height 40
type input "**********"
click at [1232, 351] on div "**********" at bounding box center [873, 476] width 1219 height 775
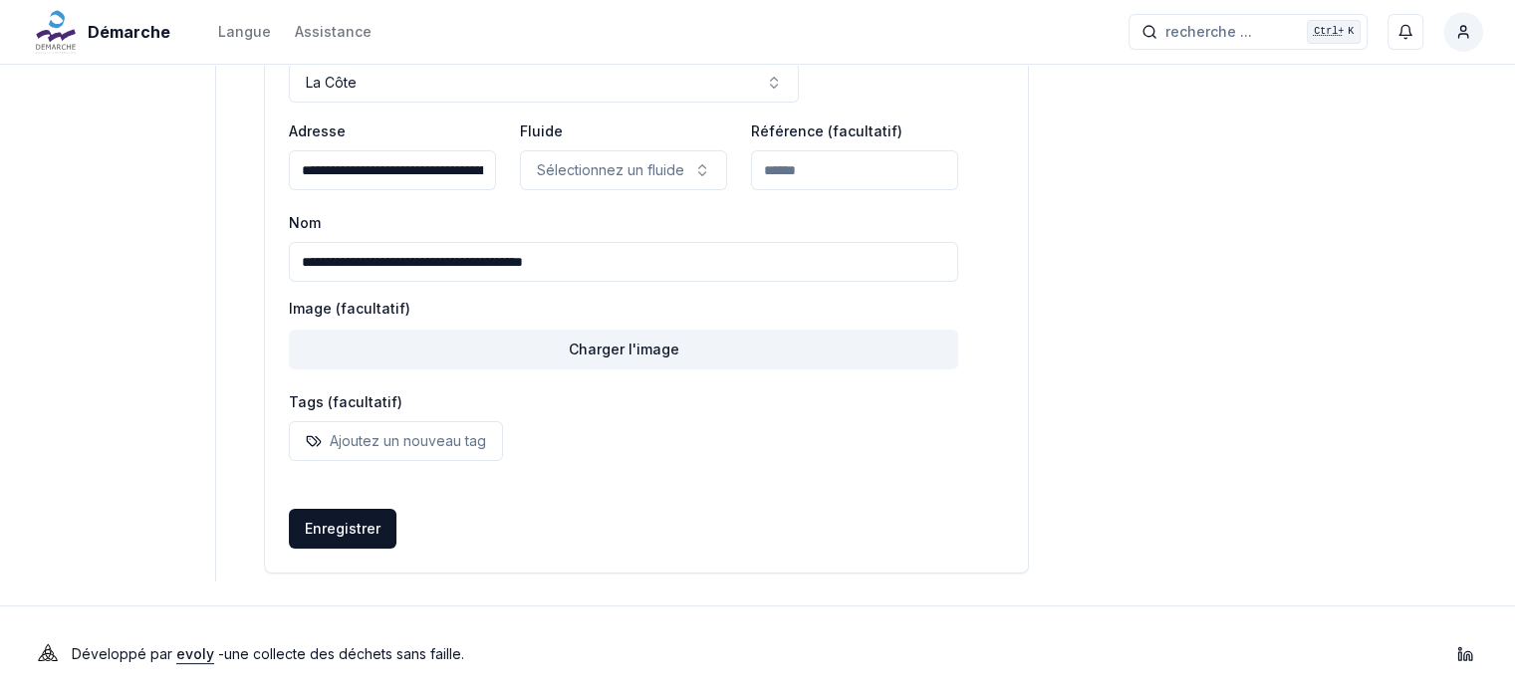
scroll to position [291, 0]
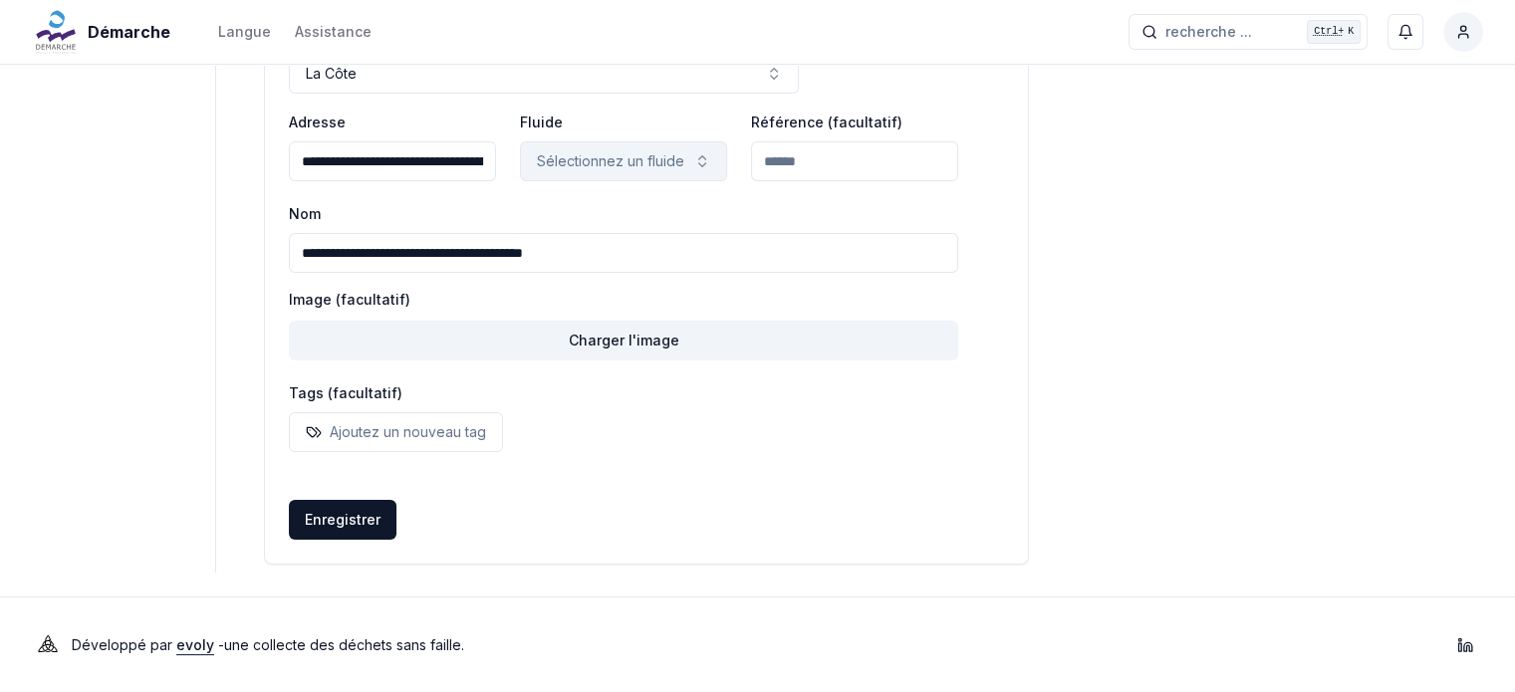
click at [665, 159] on p "Sélectionnez un fluide" at bounding box center [610, 161] width 147 height 20
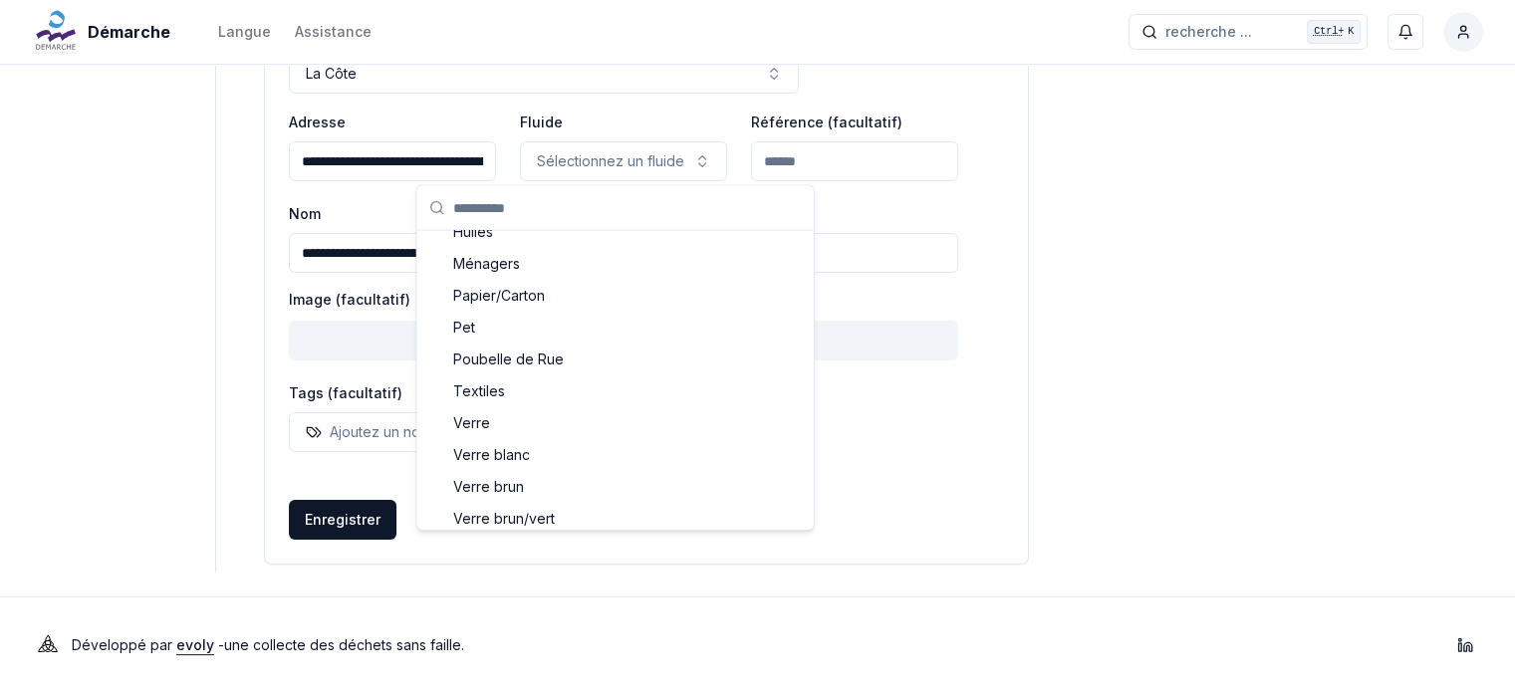
scroll to position [398, 0]
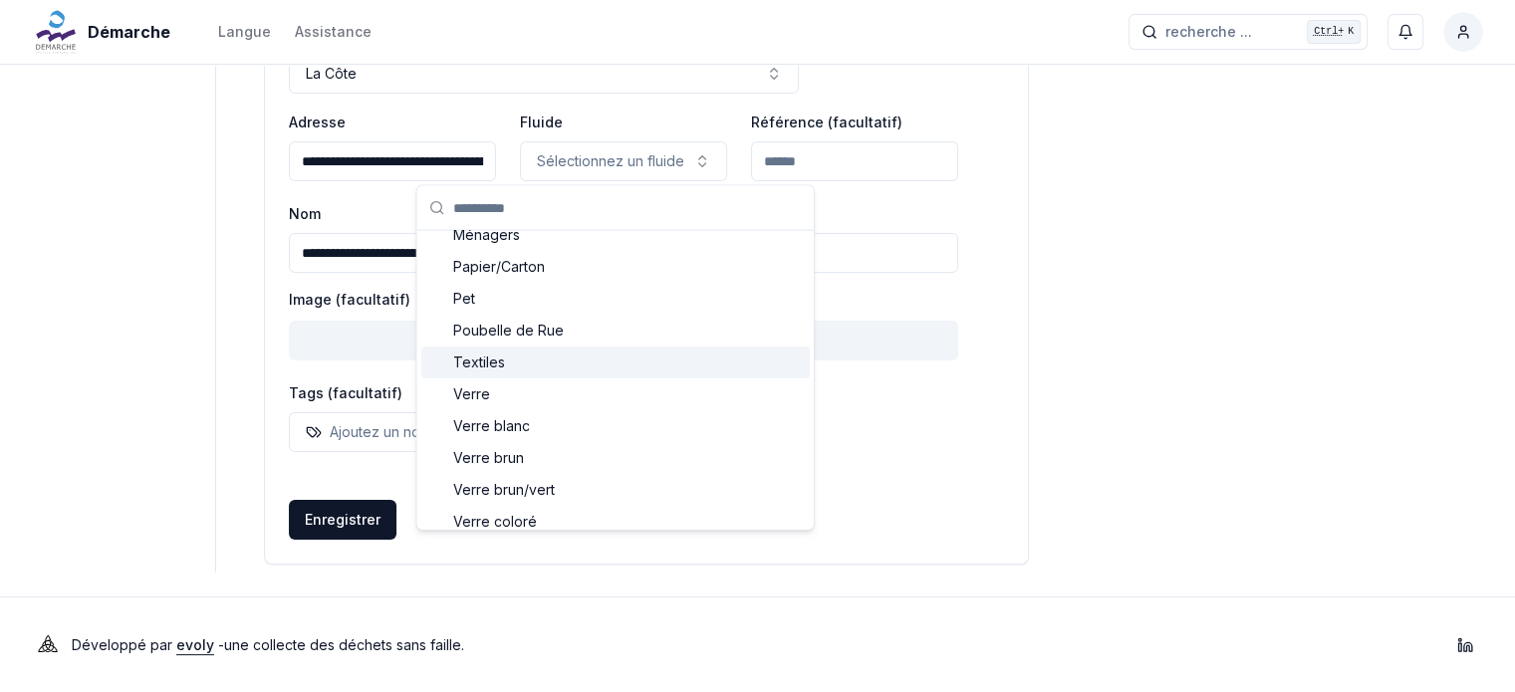
click at [483, 364] on div "Textiles" at bounding box center [615, 363] width 389 height 32
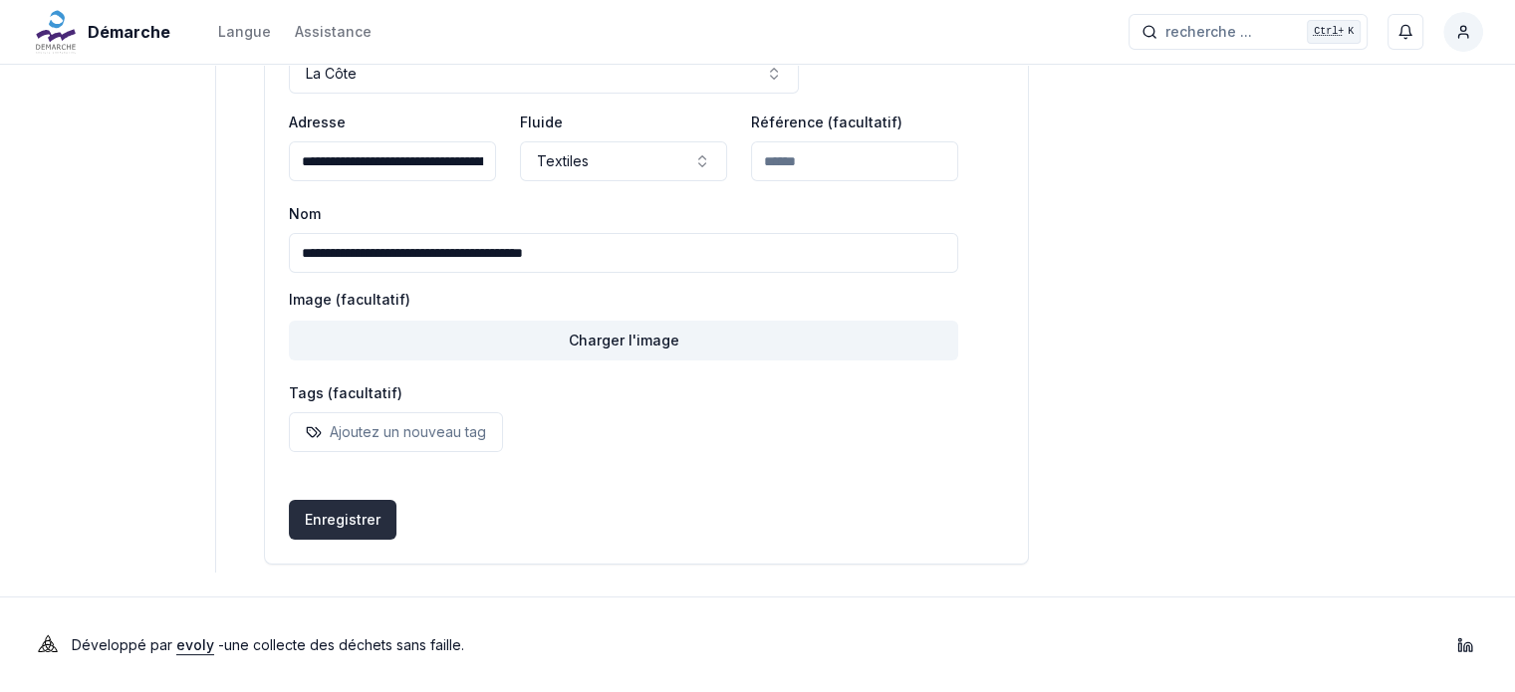
click at [328, 515] on button "Enregistrer" at bounding box center [343, 520] width 108 height 40
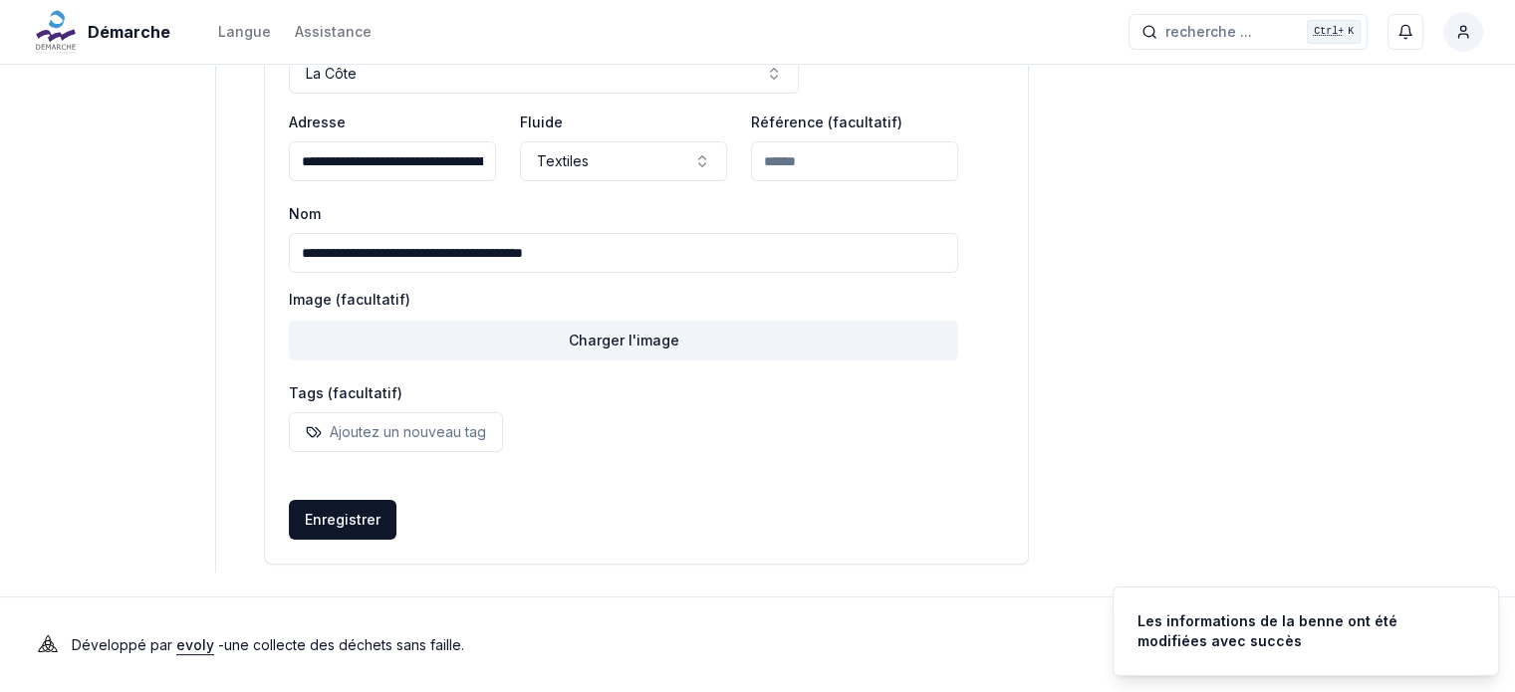
scroll to position [0, 0]
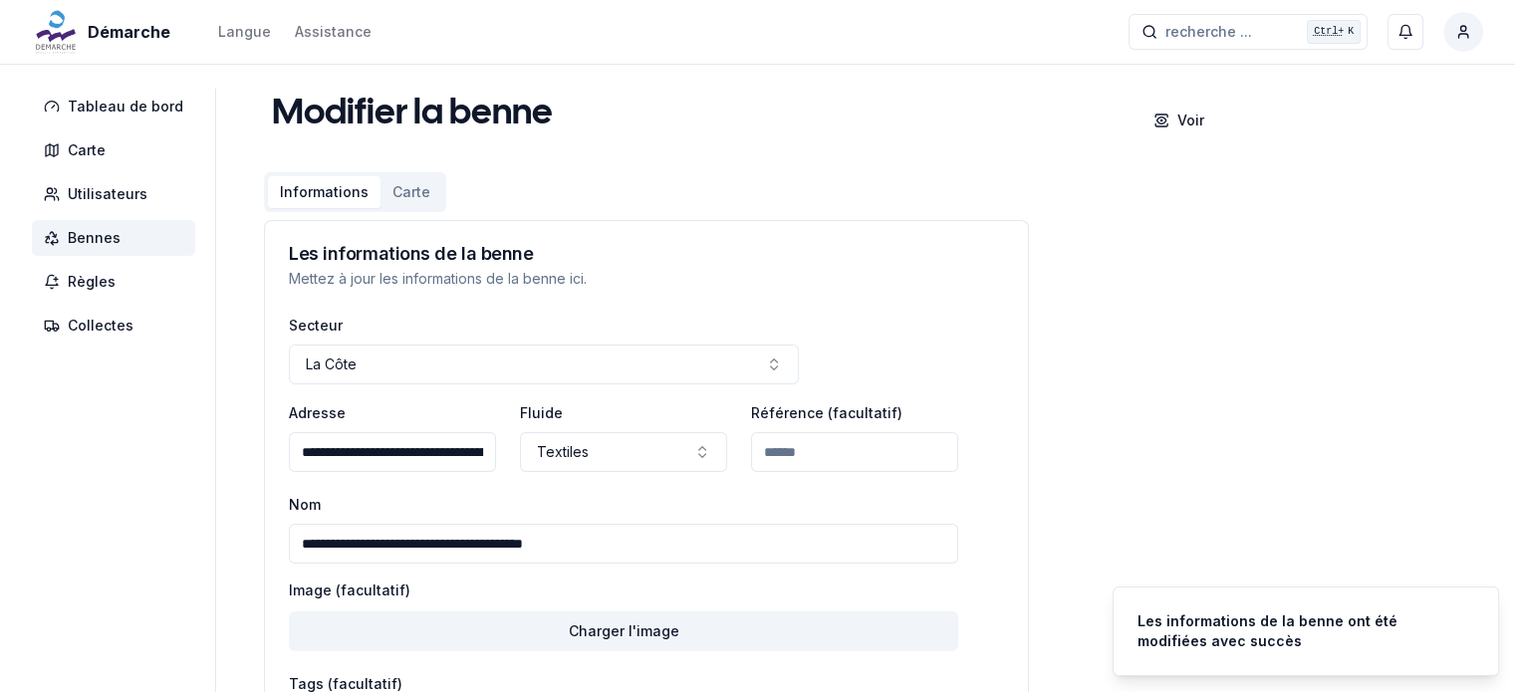
click at [90, 236] on span "Bennes" at bounding box center [94, 238] width 53 height 20
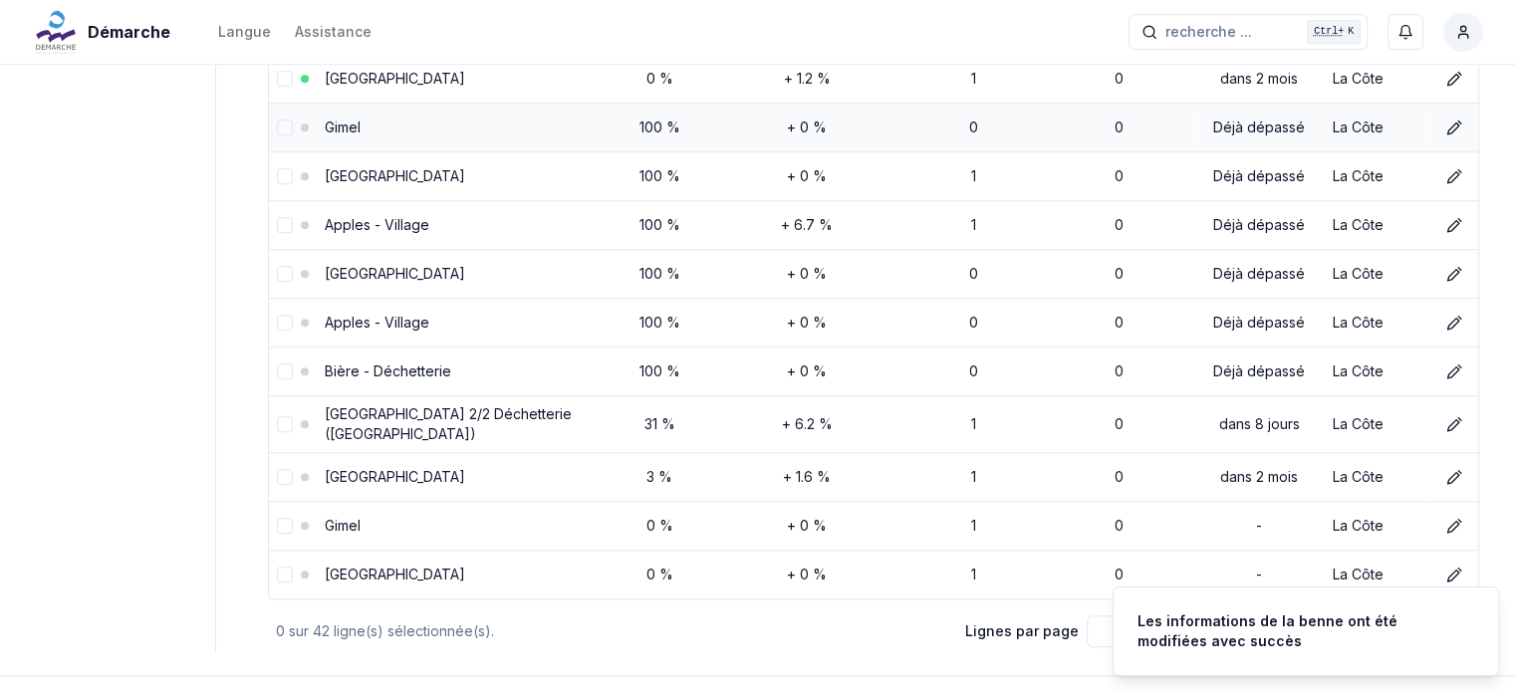
scroll to position [1890, 0]
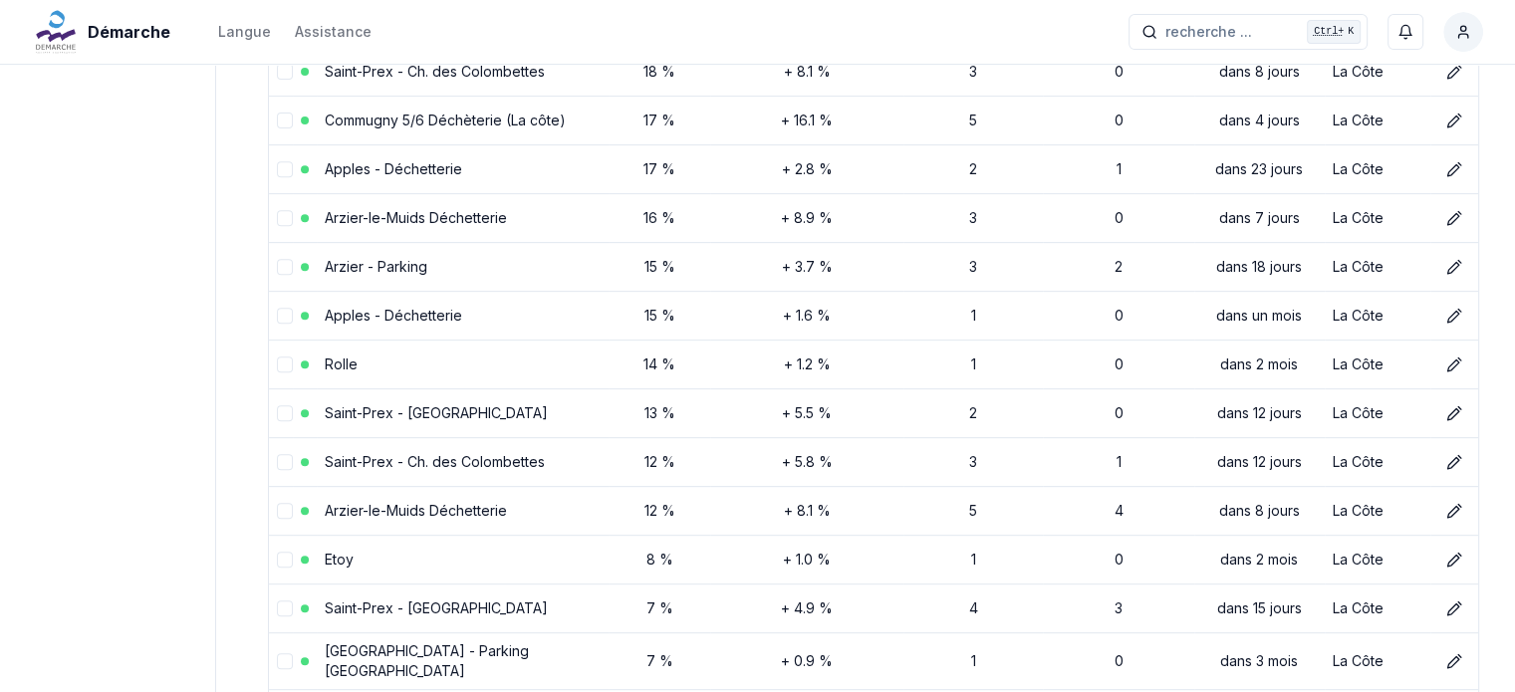
scroll to position [0, 0]
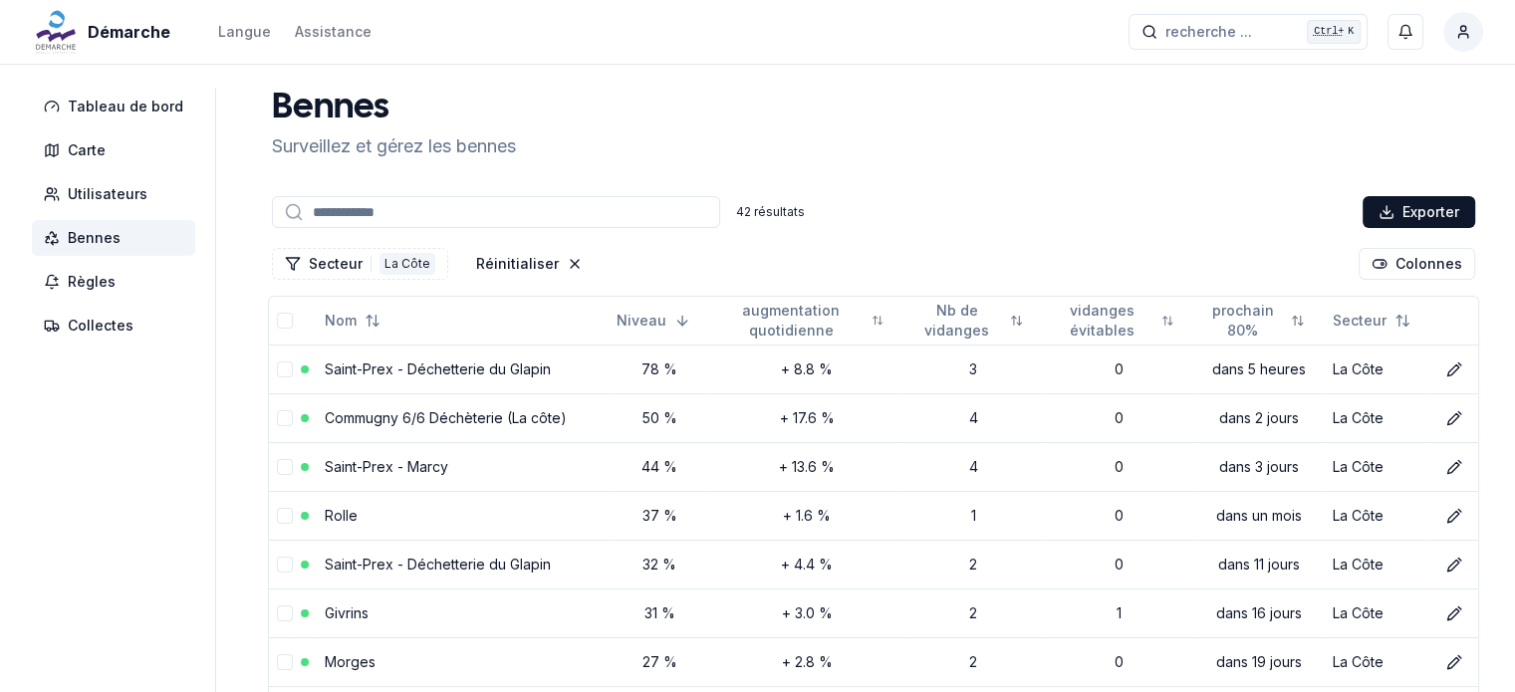
drag, startPoint x: 554, startPoint y: 261, endPoint x: 470, endPoint y: 261, distance: 83.7
click at [567, 261] on icon "Réinitialiser les filtres" at bounding box center [575, 264] width 16 height 16
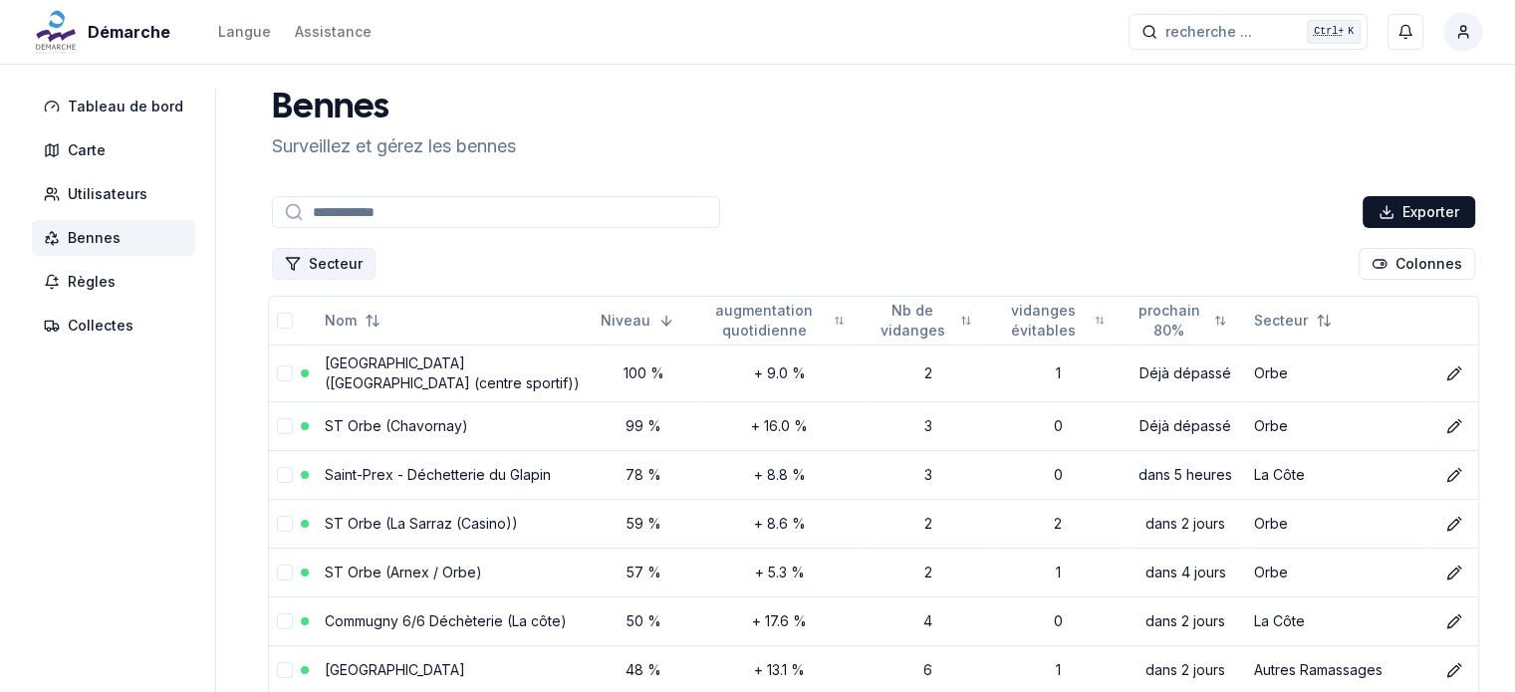
click at [329, 266] on button "Secteur" at bounding box center [324, 264] width 104 height 32
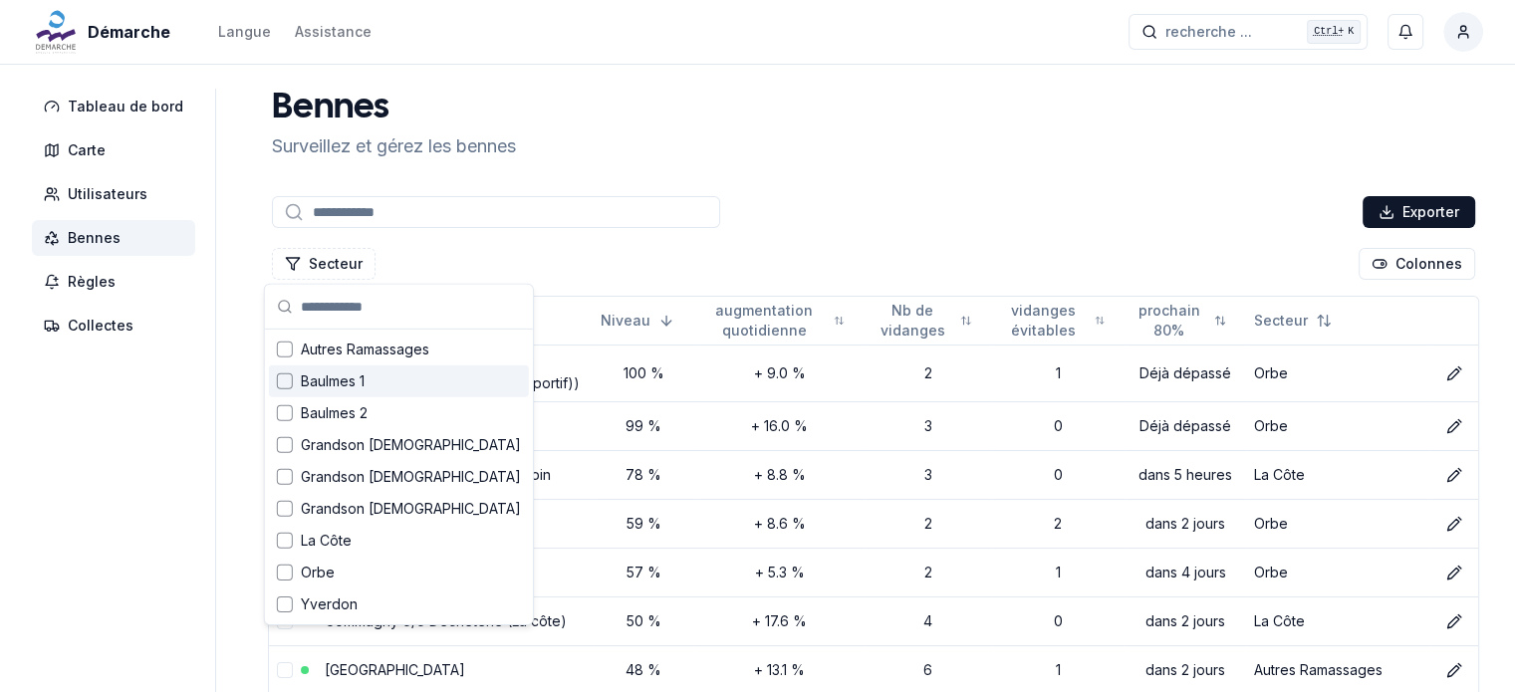
click at [333, 381] on span "Baulmes 1" at bounding box center [333, 382] width 64 height 20
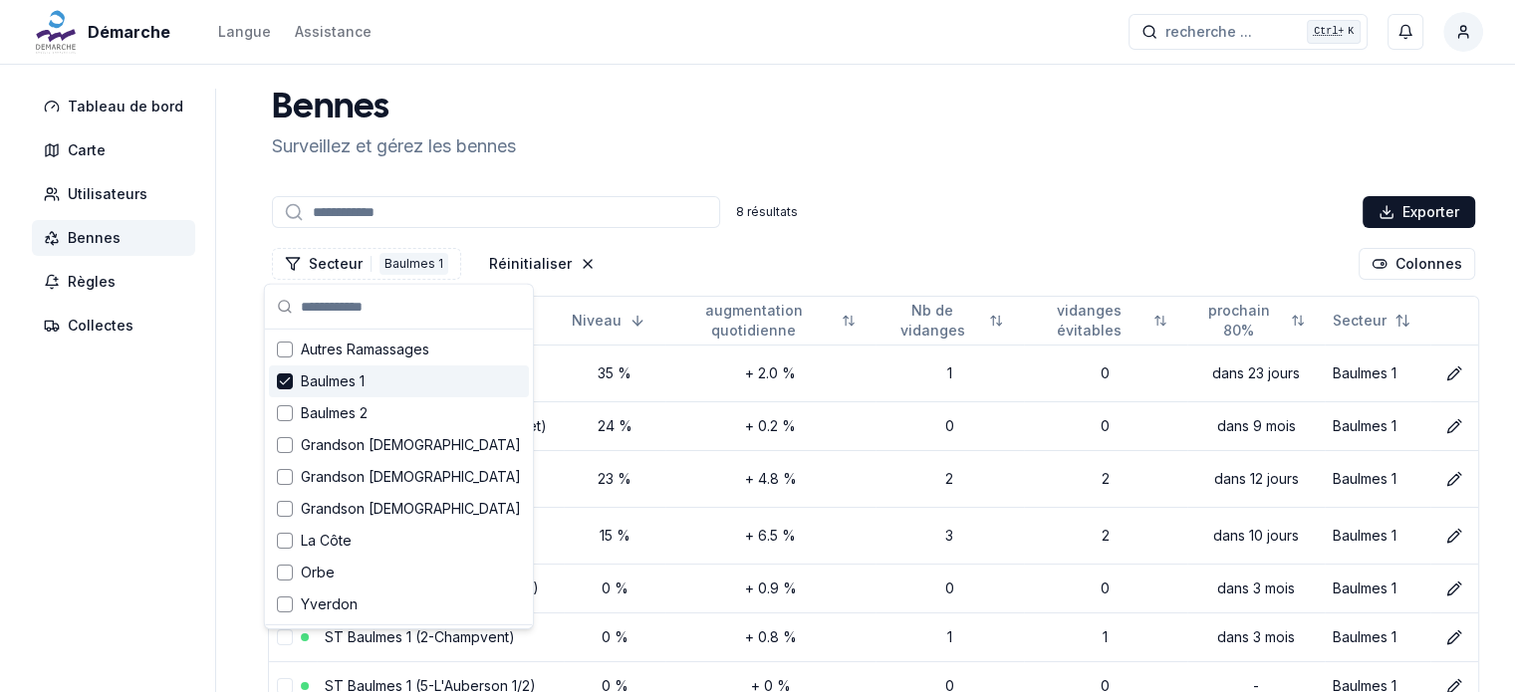
click at [213, 393] on div "Tableau de bord Carte Utilisateurs Bennes Règles Collectes Bennes Surveillez et…" at bounding box center [757, 454] width 1515 height 731
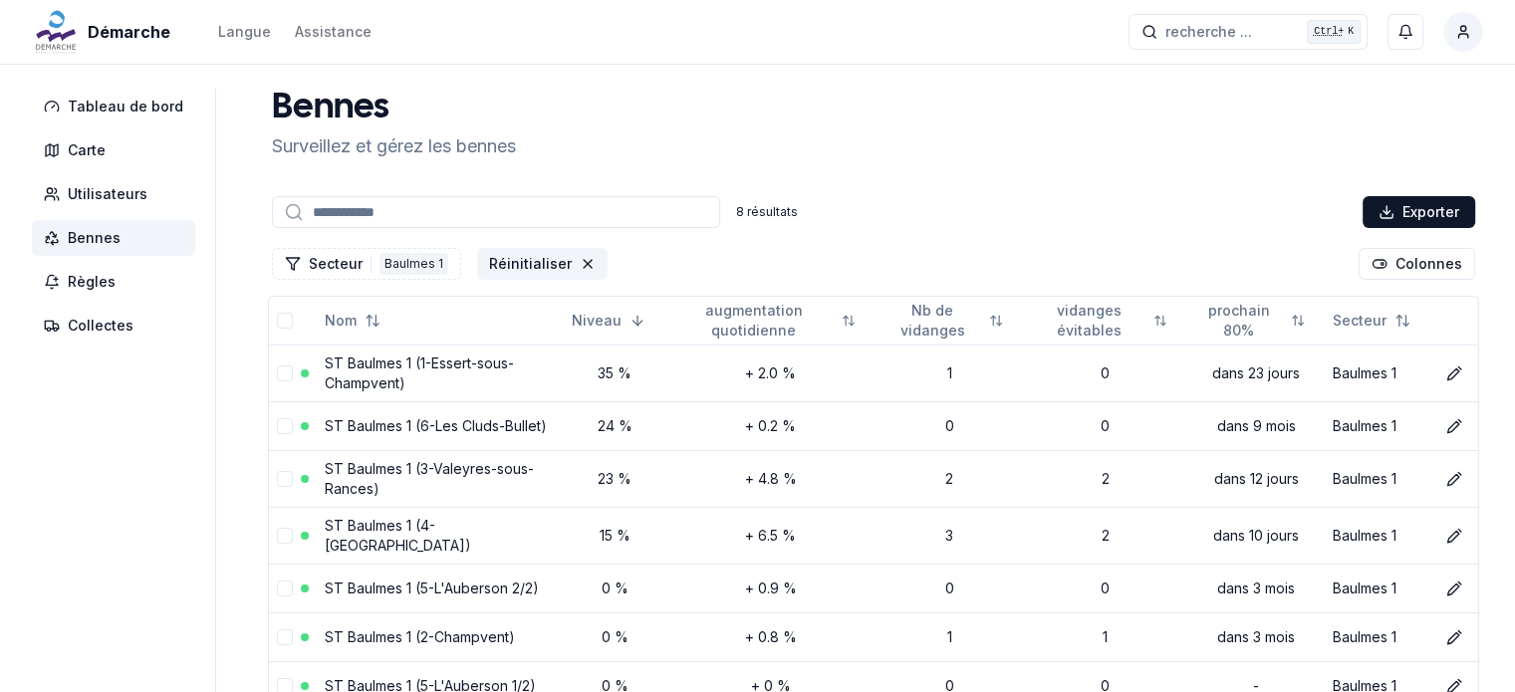
click at [559, 260] on button "Réinitialiser" at bounding box center [542, 264] width 130 height 32
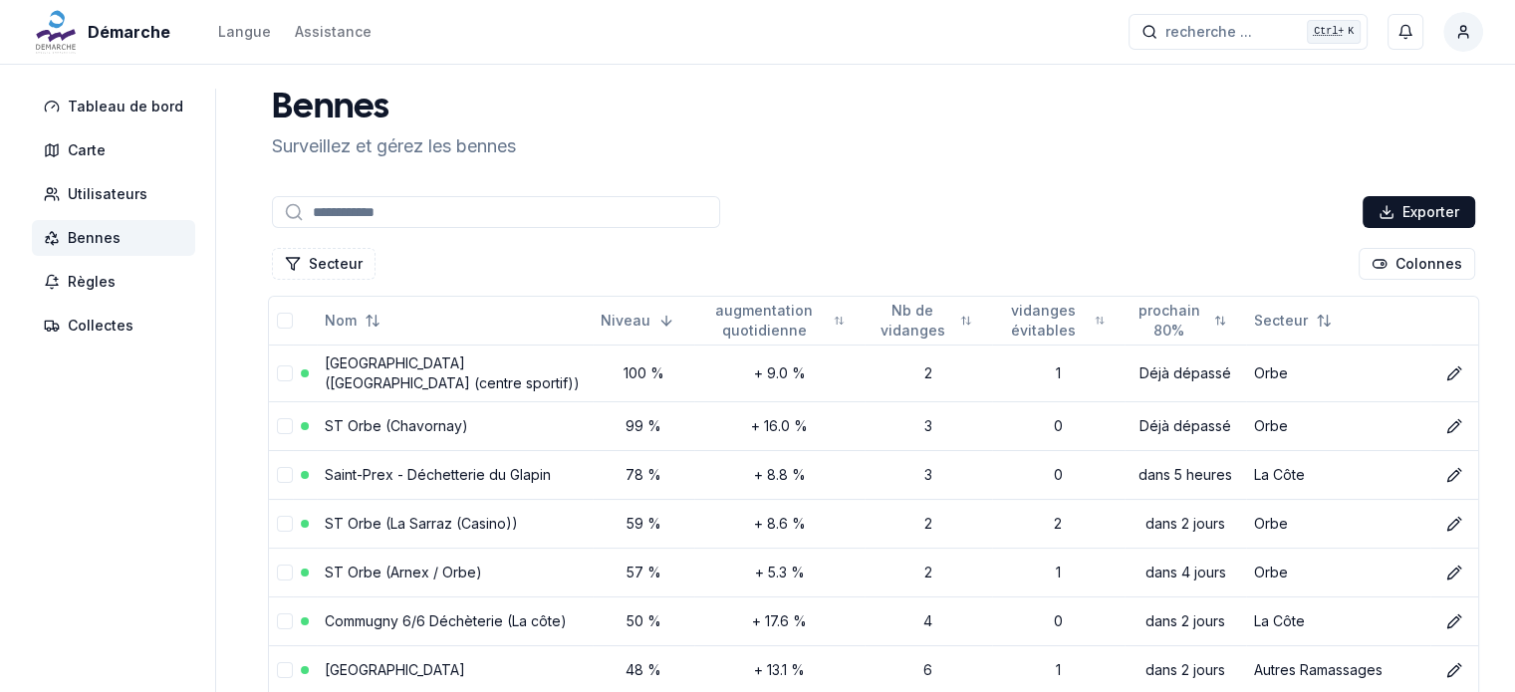
click at [403, 214] on input at bounding box center [496, 212] width 448 height 32
click at [327, 261] on button "Secteur" at bounding box center [324, 264] width 104 height 32
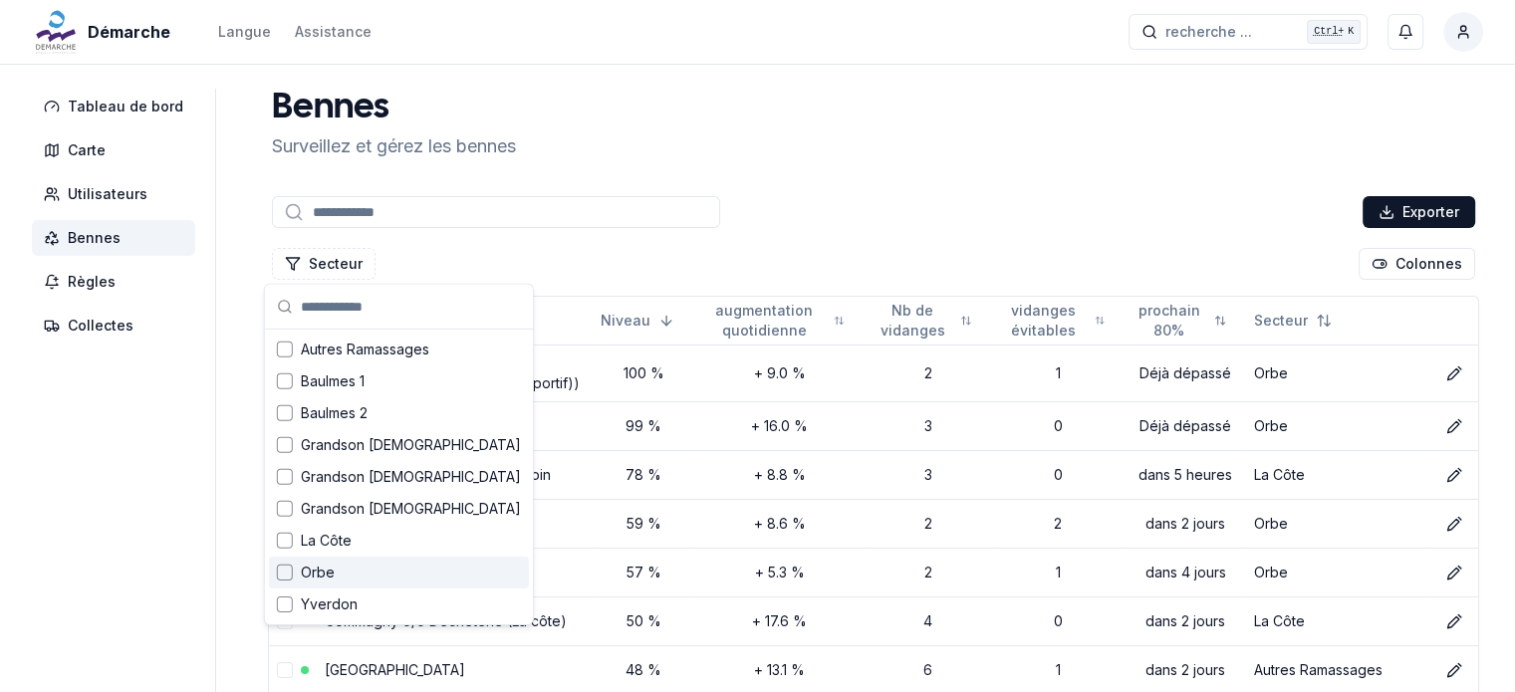
click at [282, 567] on div "Suggestions" at bounding box center [285, 573] width 16 height 16
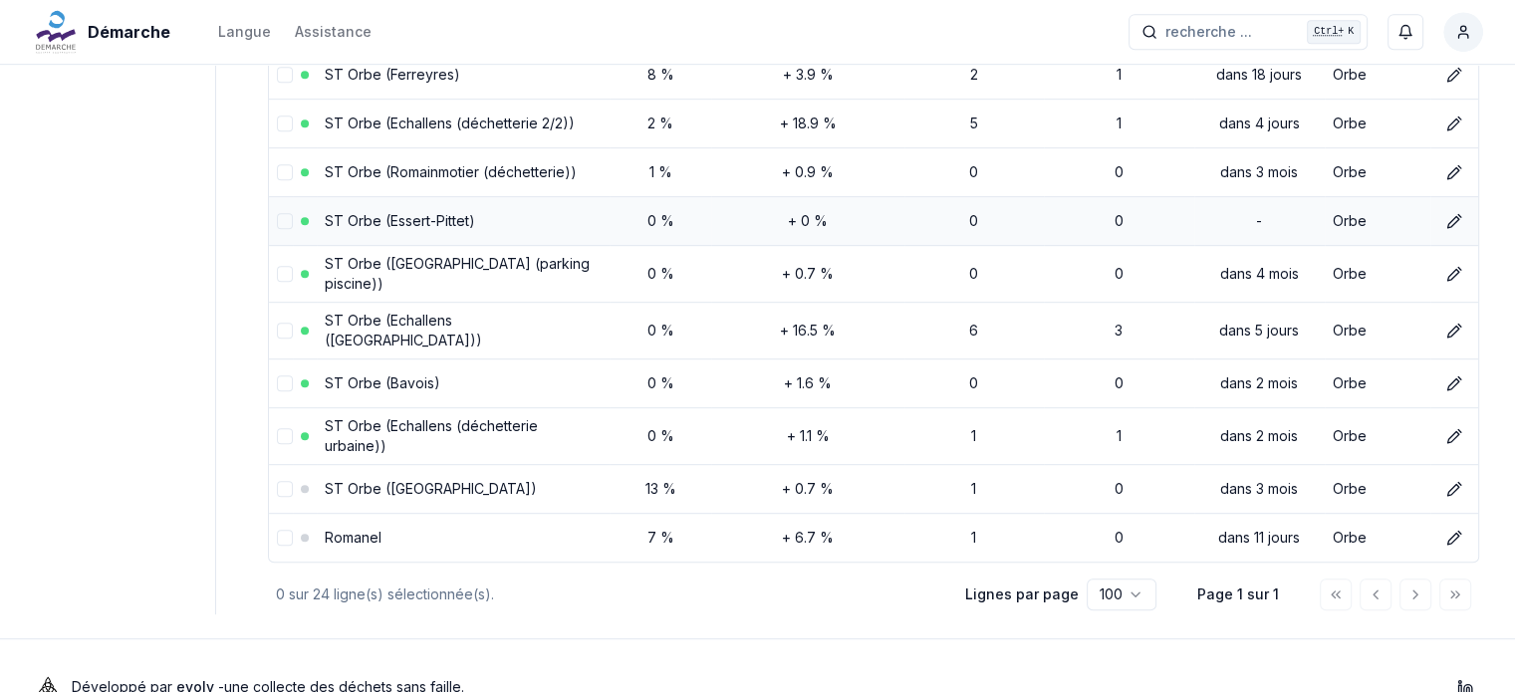
scroll to position [1055, 0]
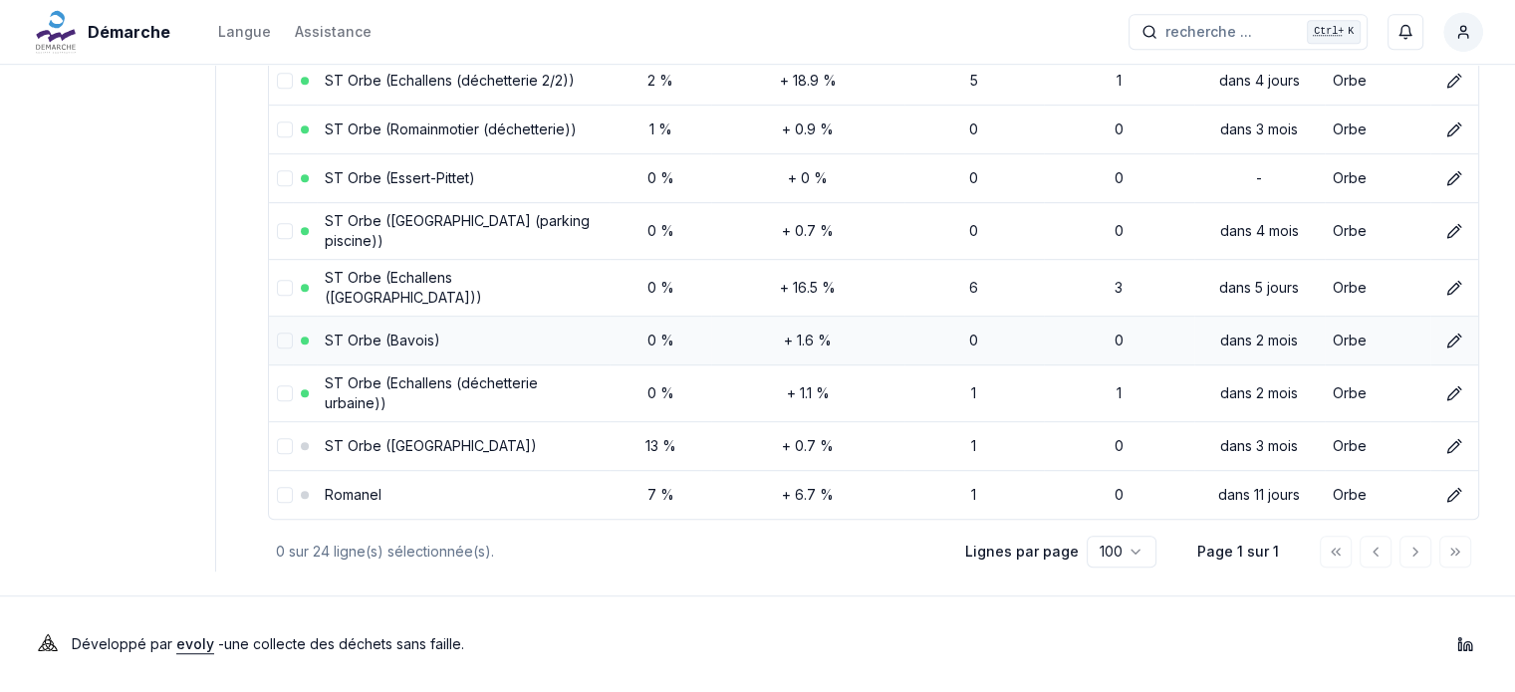
click at [428, 350] on td "ST Orbe (Bavois)" at bounding box center [463, 340] width 293 height 49
click at [347, 339] on link "ST Orbe (Bavois)" at bounding box center [383, 340] width 116 height 17
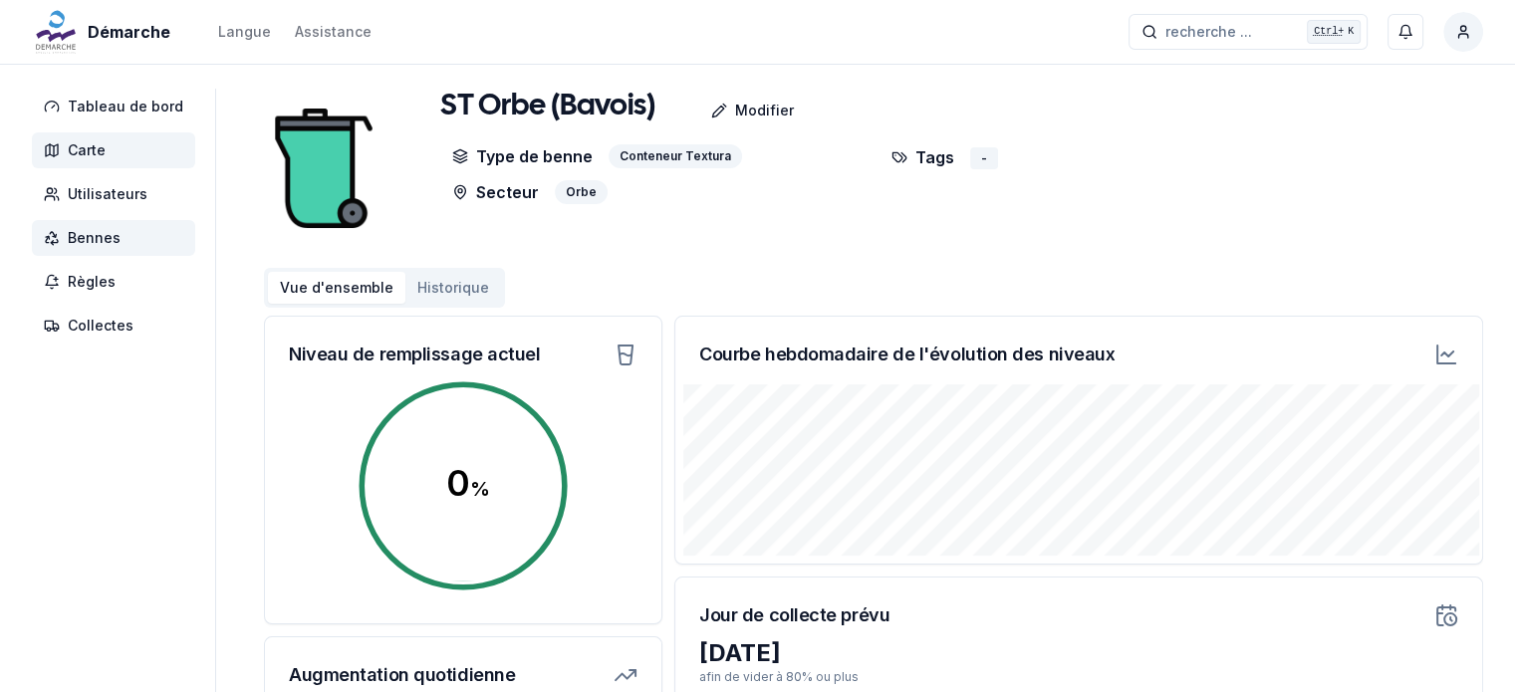
click at [88, 153] on span "Carte" at bounding box center [87, 150] width 38 height 20
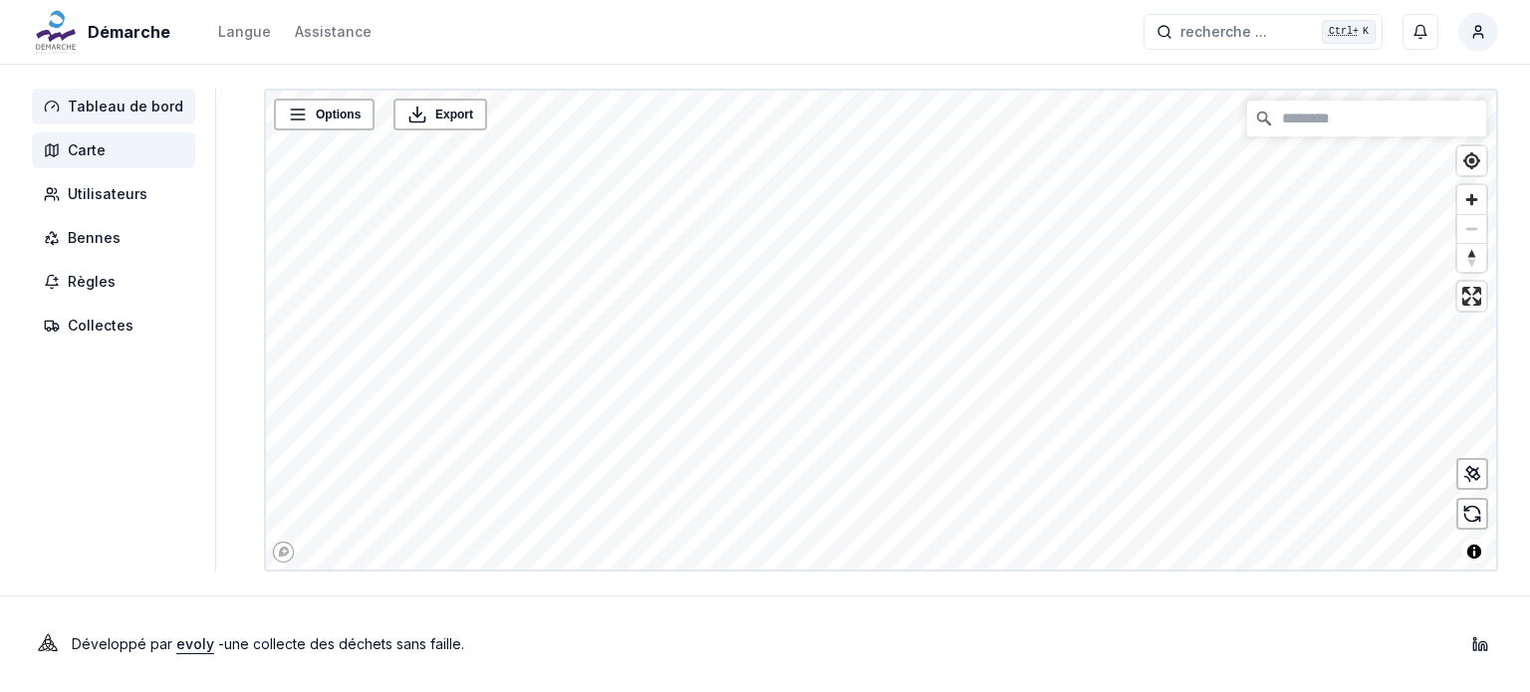
click at [105, 106] on span "Tableau de bord" at bounding box center [126, 107] width 116 height 20
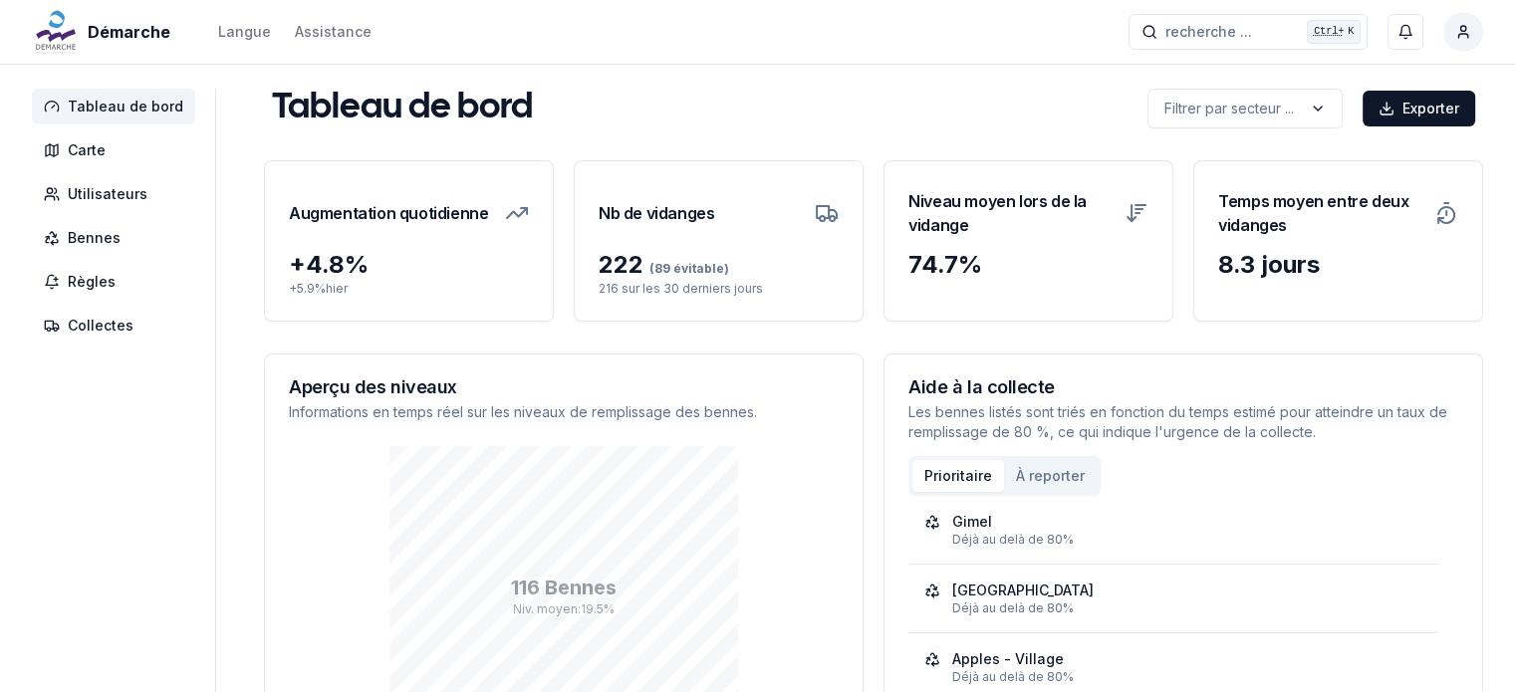
drag, startPoint x: 299, startPoint y: 273, endPoint x: 390, endPoint y: 204, distance: 113.8
click at [305, 273] on div "+ 4.8 %" at bounding box center [409, 265] width 240 height 32
